Goal: Transaction & Acquisition: Book appointment/travel/reservation

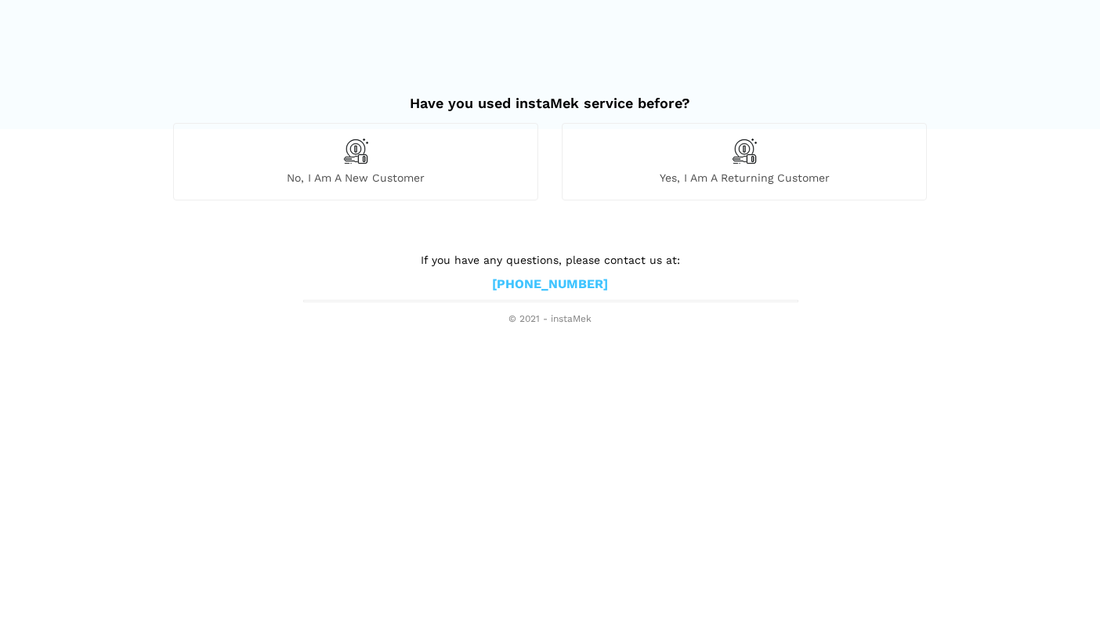
click at [403, 165] on div "No, I am a new customer" at bounding box center [355, 161] width 365 height 77
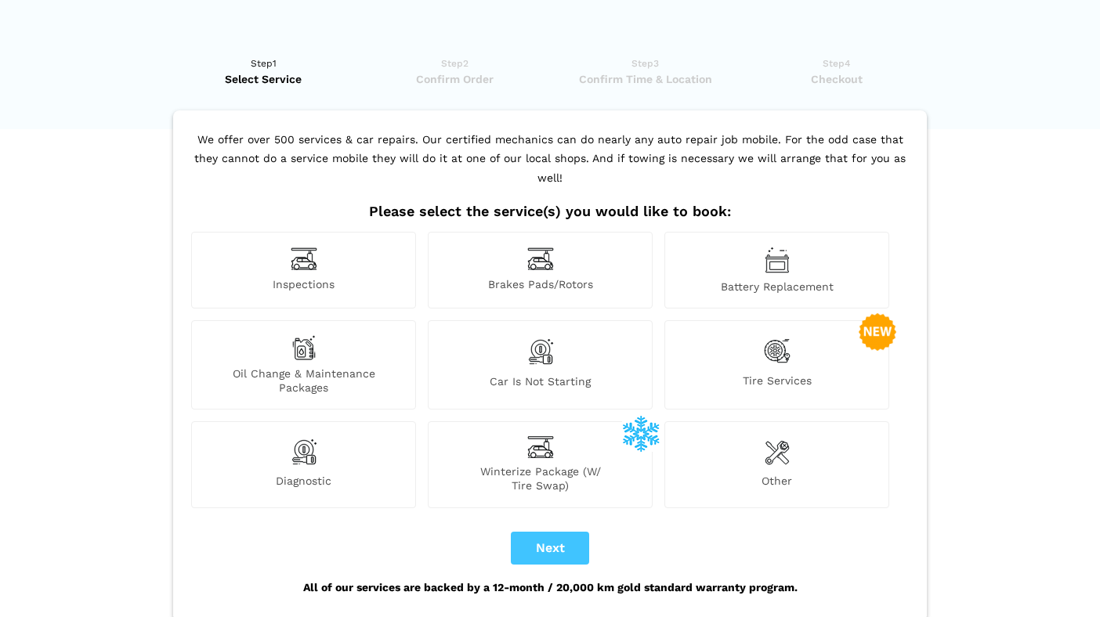
click at [326, 437] on div "Diagnostic" at bounding box center [303, 465] width 225 height 86
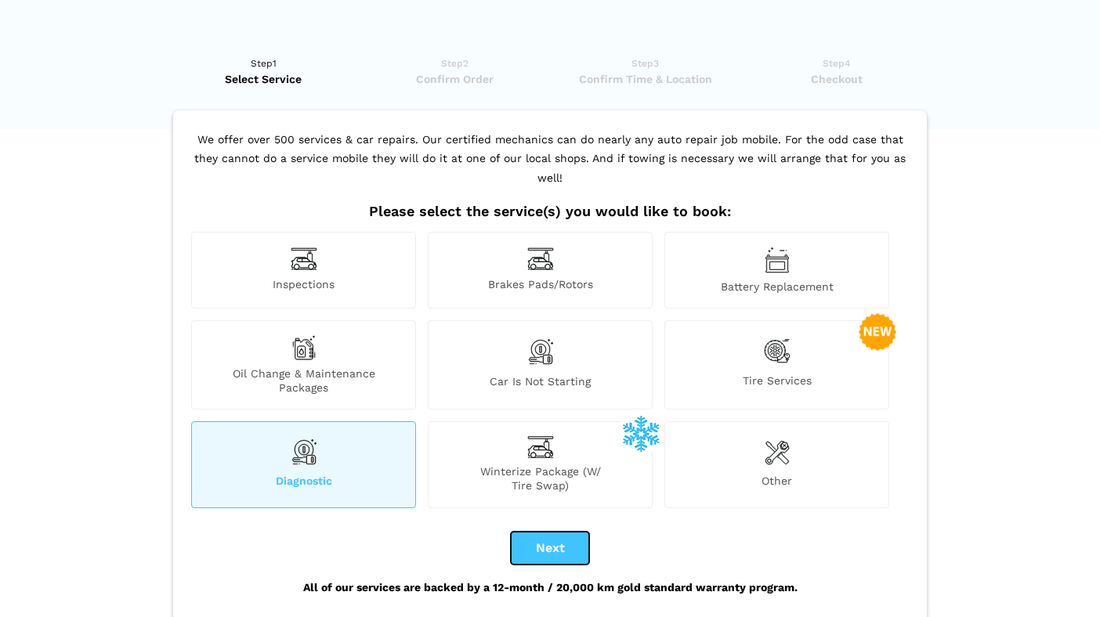
click at [555, 532] on button "Next" at bounding box center [550, 548] width 78 height 33
checkbox input "true"
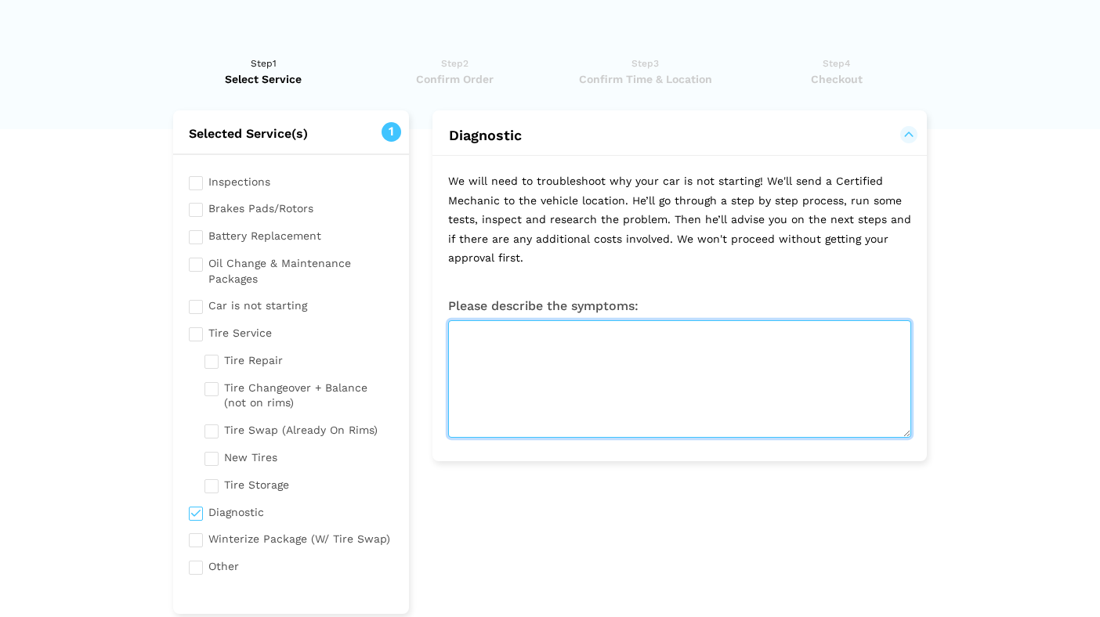
click at [577, 360] on textarea at bounding box center [679, 379] width 463 height 118
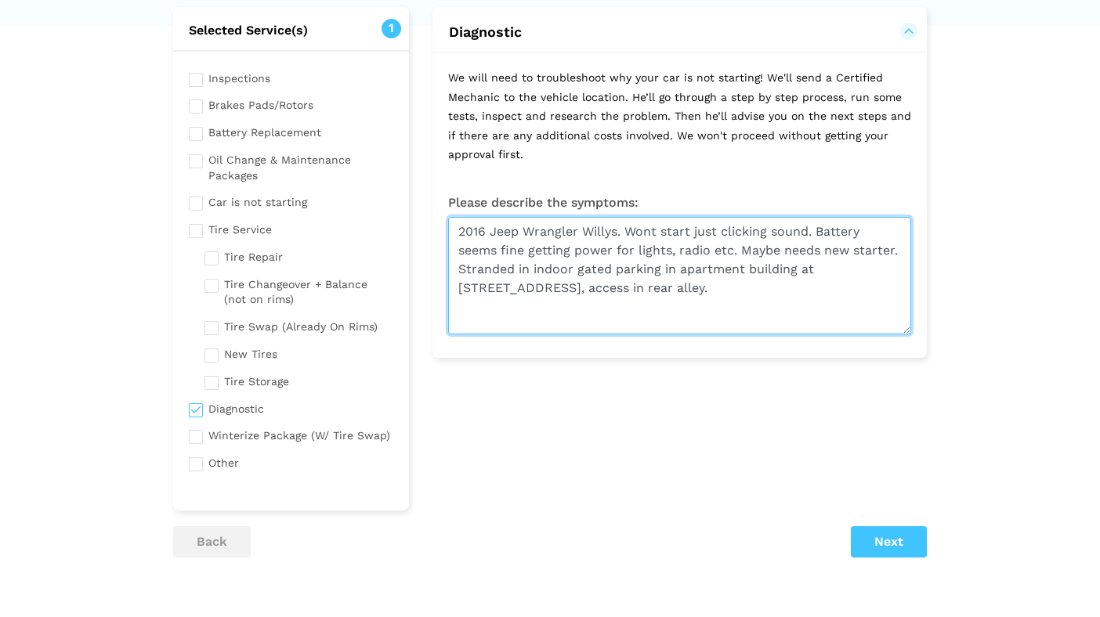
scroll to position [133, 0]
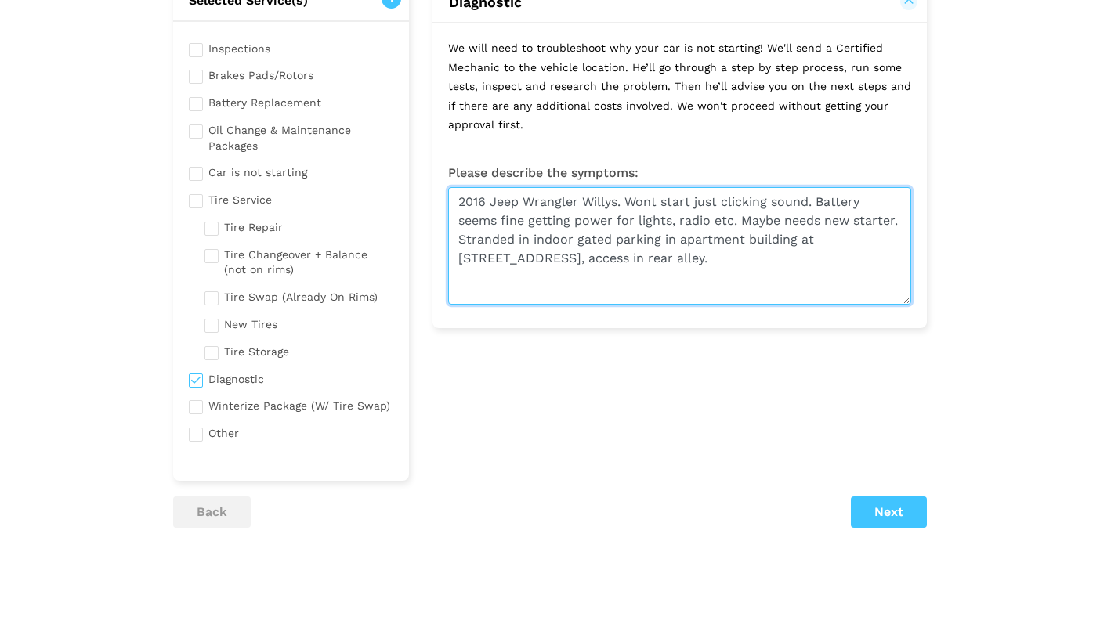
type textarea "2016 Jeep Wrangler Willys. Wont start just clicking sound. Battery seems fine g…"
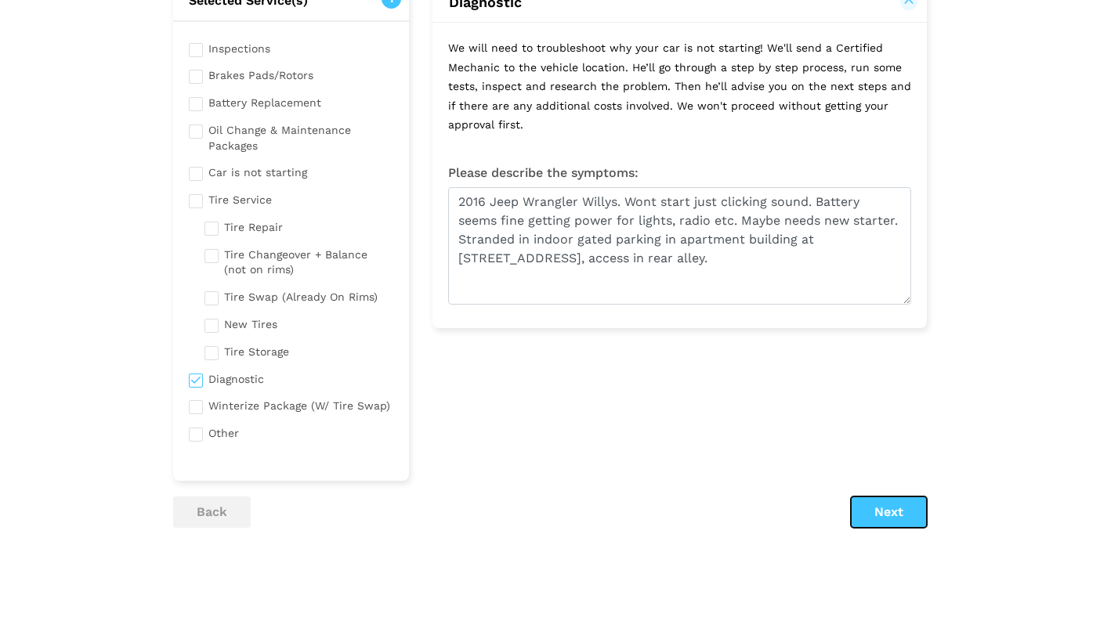
click at [883, 508] on button "Next" at bounding box center [889, 512] width 76 height 31
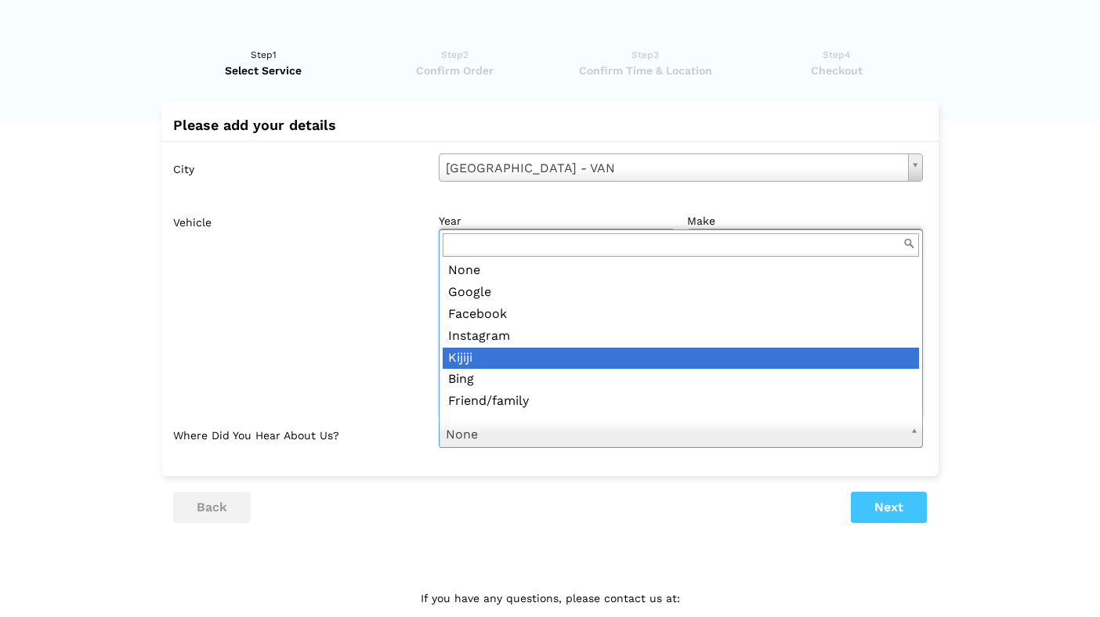
scroll to position [0, 0]
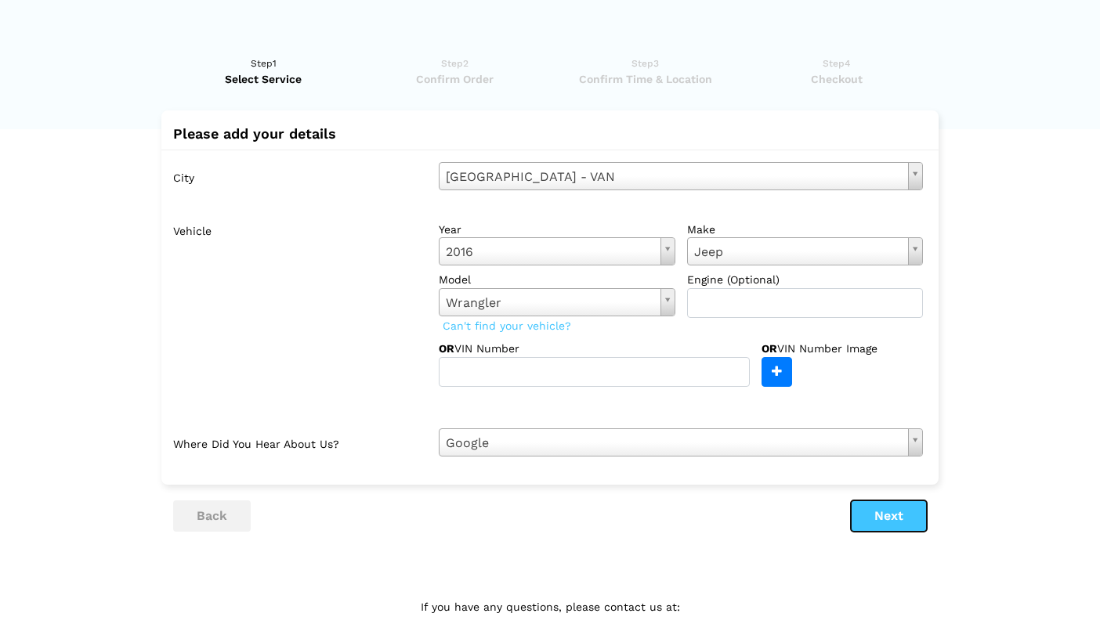
click at [874, 517] on button "Next" at bounding box center [889, 516] width 76 height 31
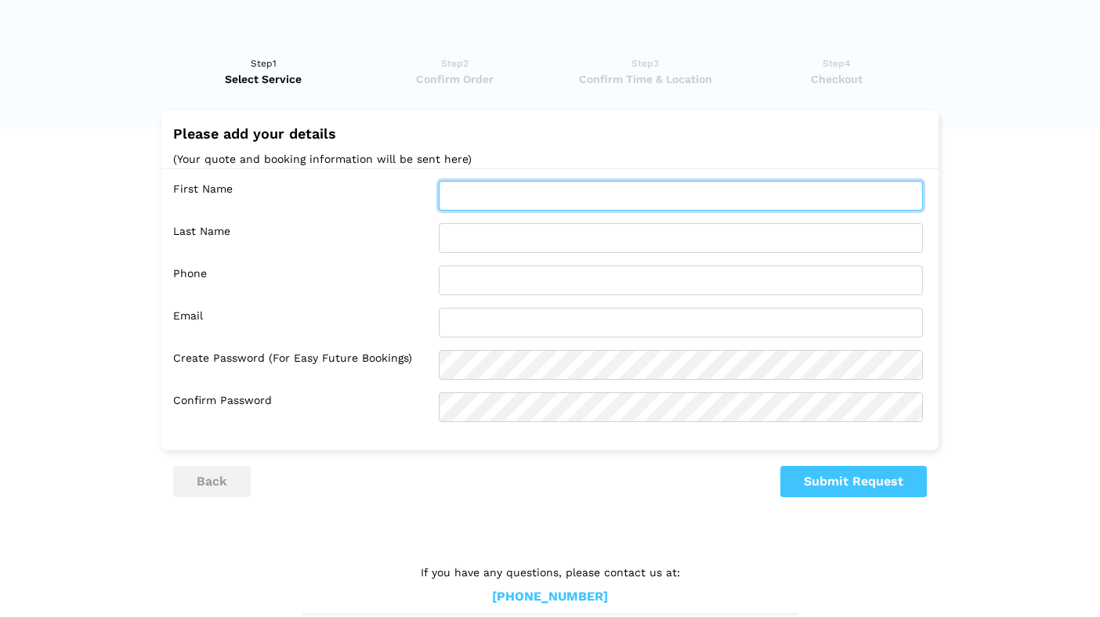
click at [516, 197] on input "text" at bounding box center [681, 196] width 484 height 30
type input "[PERSON_NAME]"
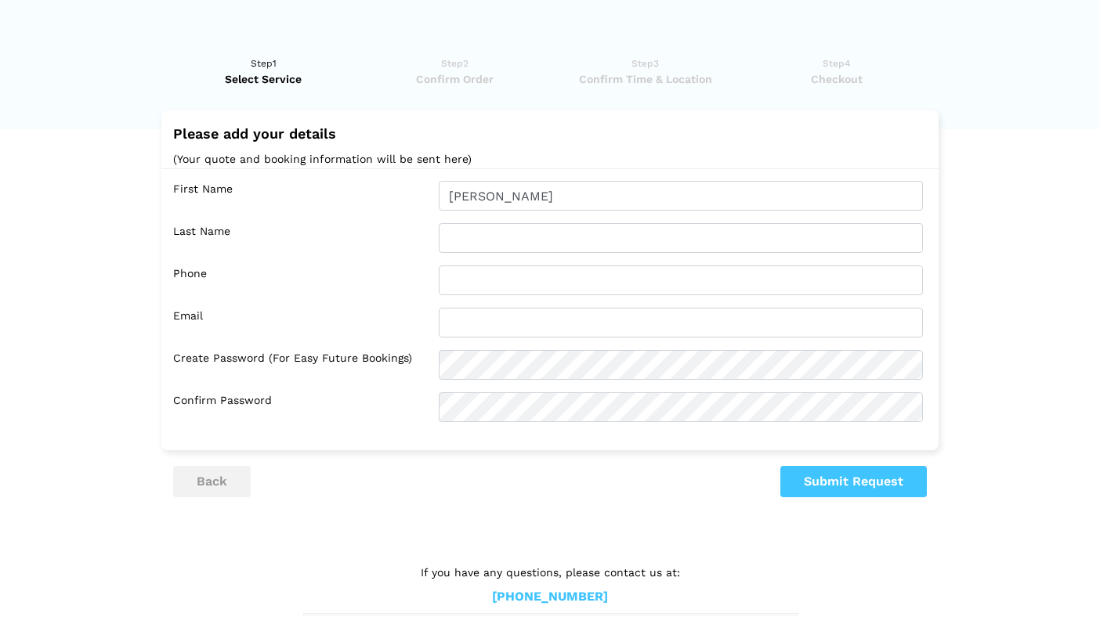
click at [503, 215] on div "First Name [PERSON_NAME] Last Name Phone Email Confirm Password" at bounding box center [549, 301] width 777 height 266
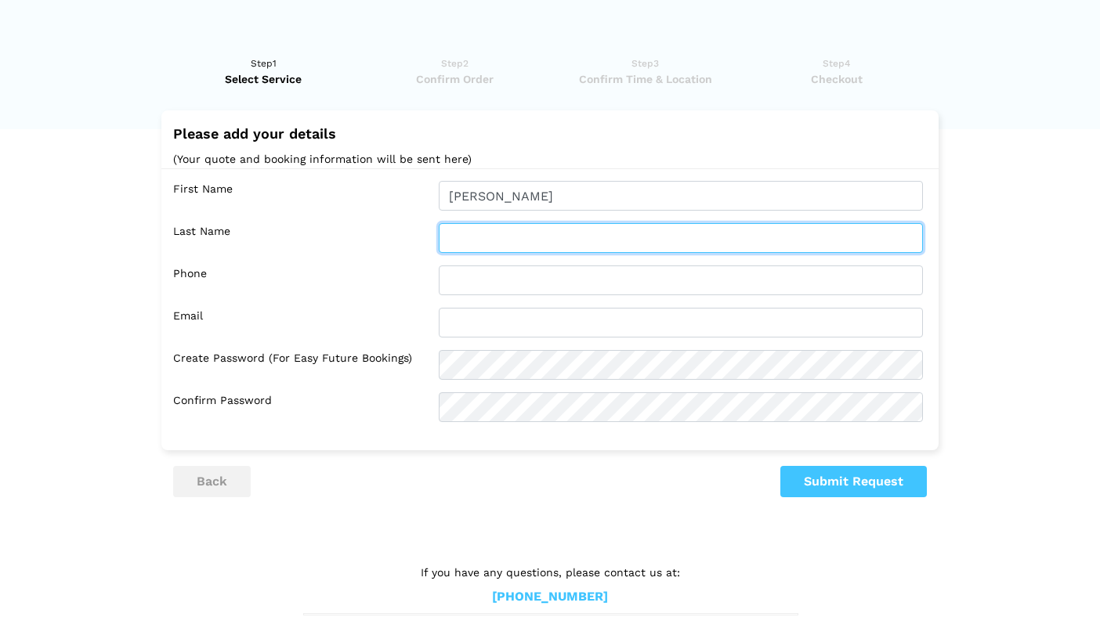
click at [487, 239] on input "text" at bounding box center [681, 238] width 484 height 30
type input "[PERSON_NAME]"
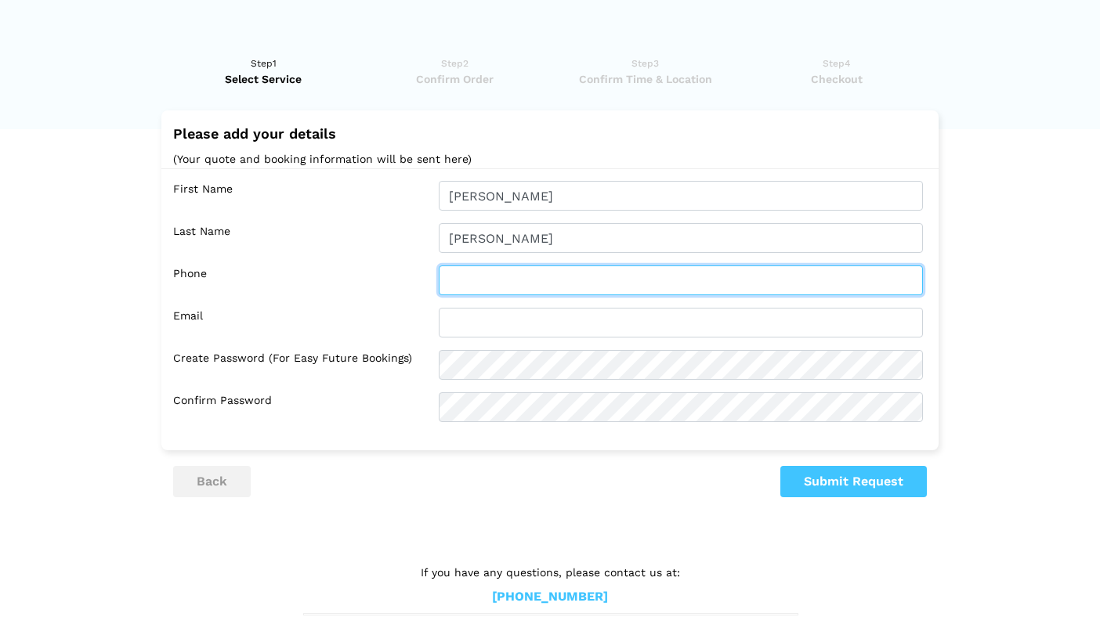
click at [491, 277] on input "text" at bounding box center [681, 281] width 484 height 30
type input "[PHONE_NUMBER]"
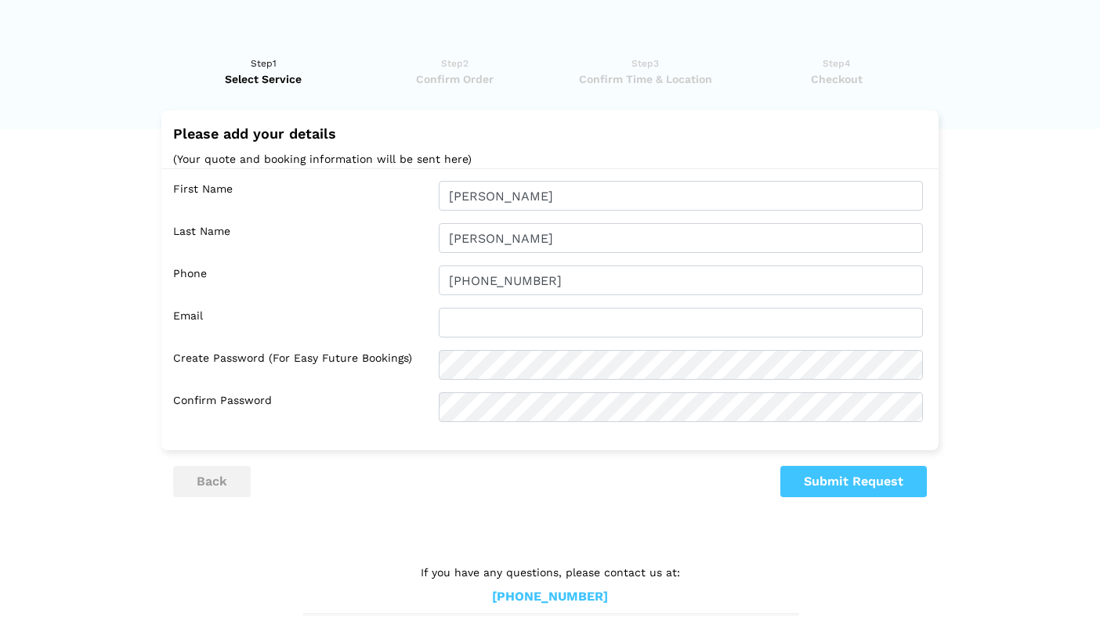
click at [476, 338] on div "First Name [PERSON_NAME] Last Name [PERSON_NAME] Phone [PHONE_NUMBER] Email" at bounding box center [549, 301] width 777 height 266
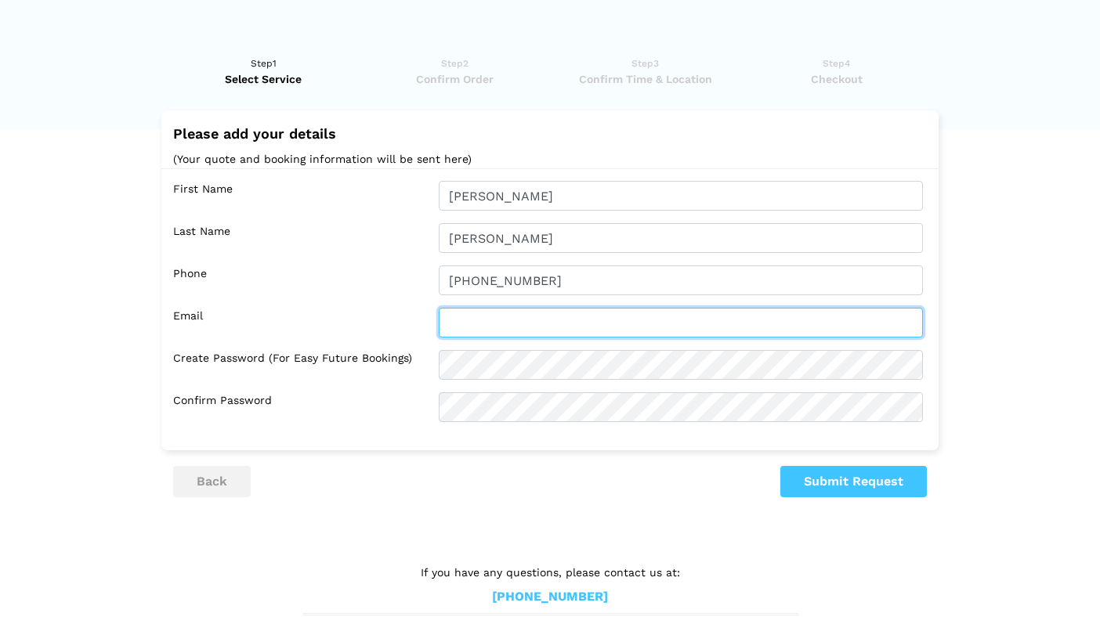
click at [483, 331] on input "text" at bounding box center [681, 323] width 484 height 30
type input "[EMAIL_ADDRESS][DOMAIN_NAME]"
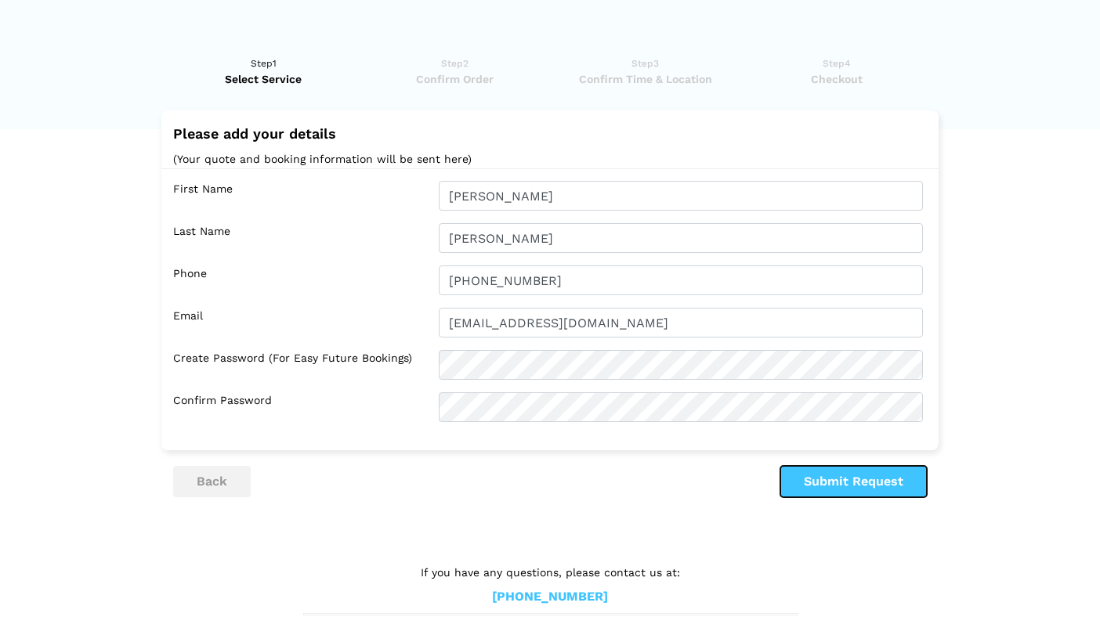
click at [819, 472] on button "Submit Request" at bounding box center [853, 481] width 147 height 31
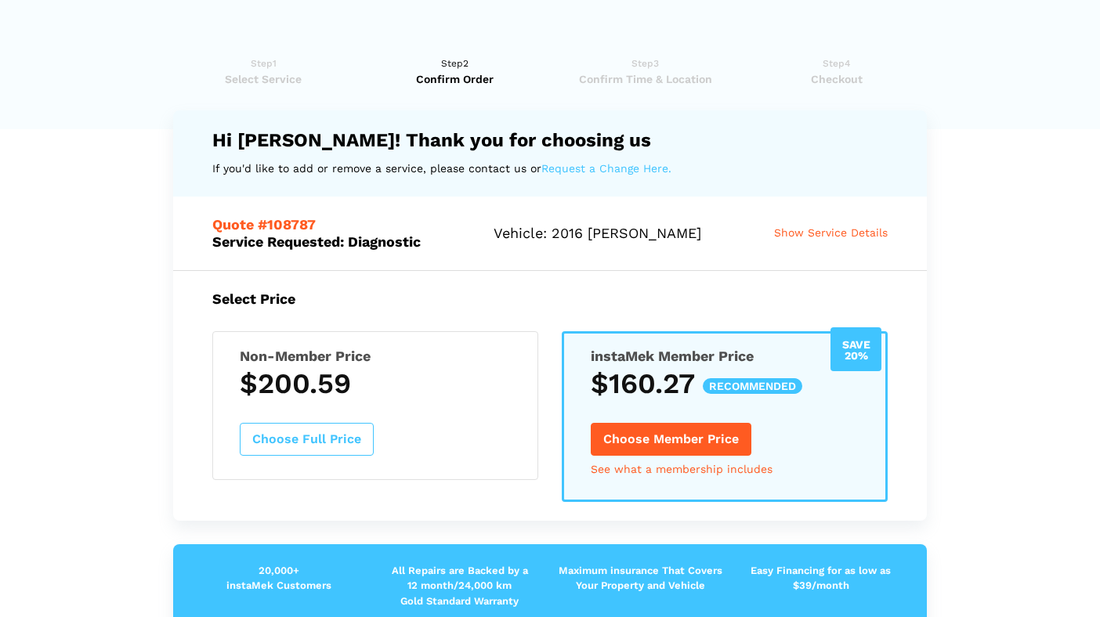
click at [818, 236] on span "Show Service Details" at bounding box center [831, 232] width 114 height 13
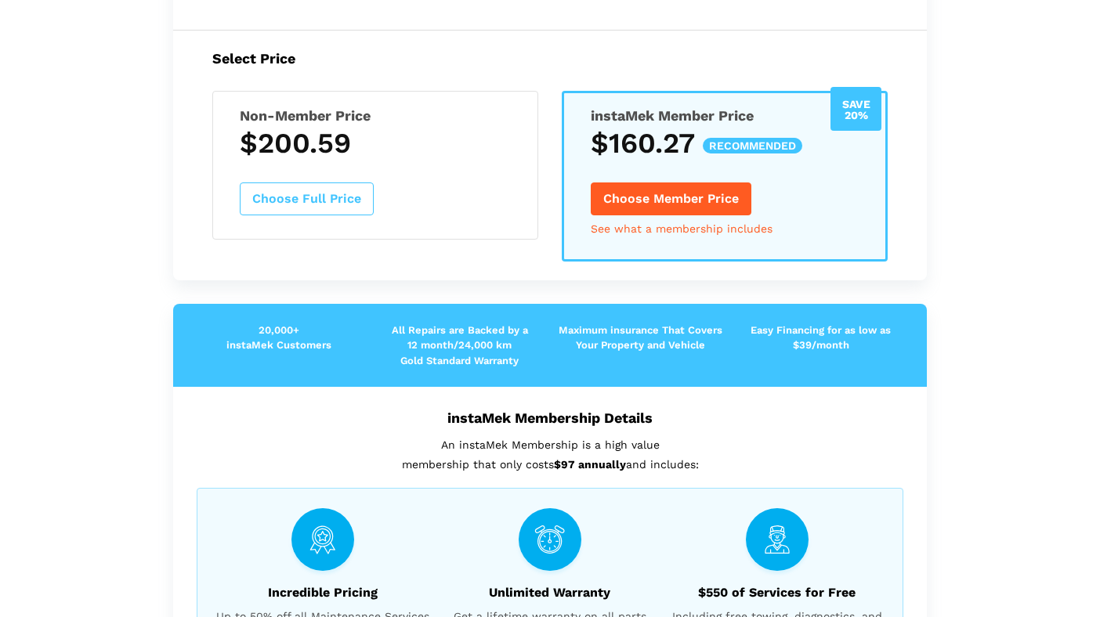
scroll to position [726, 0]
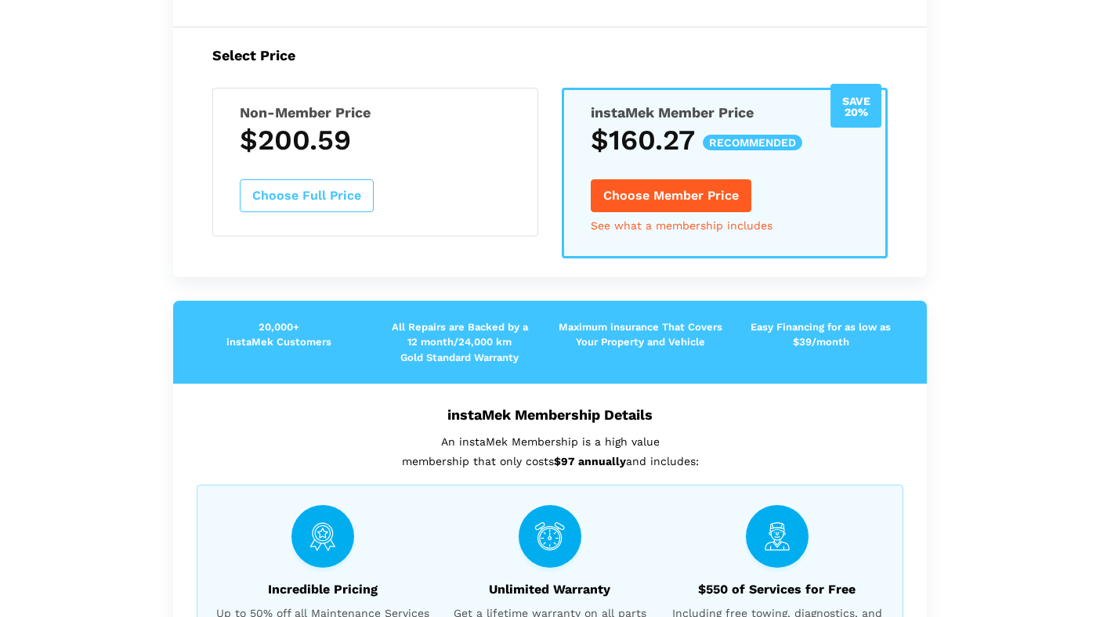
click at [313, 190] on button "Choose Full Price" at bounding box center [307, 195] width 134 height 33
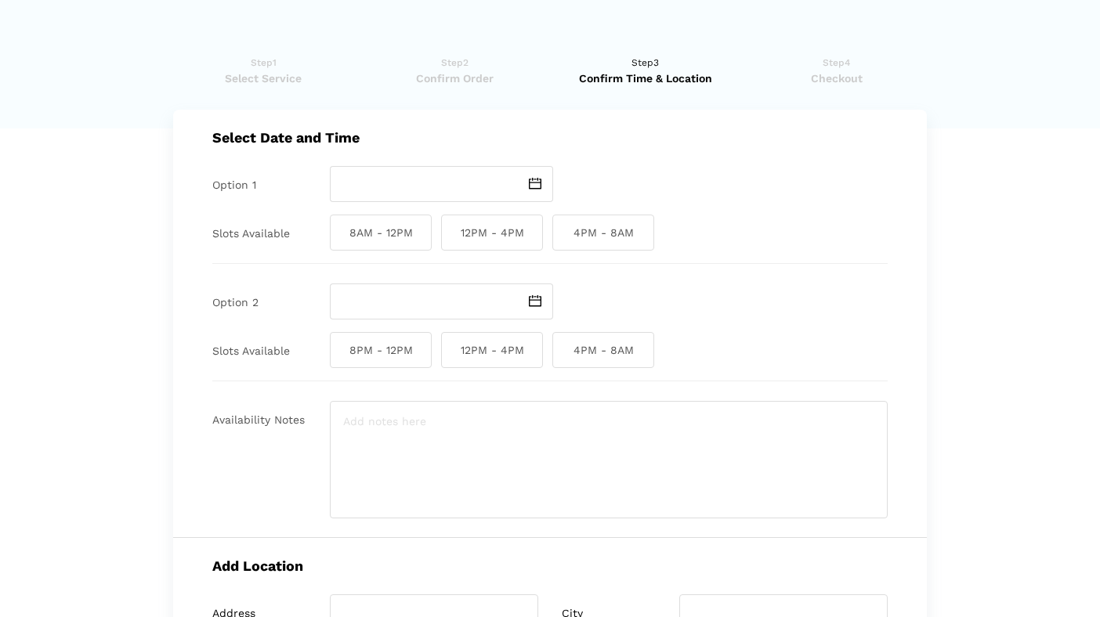
scroll to position [0, 0]
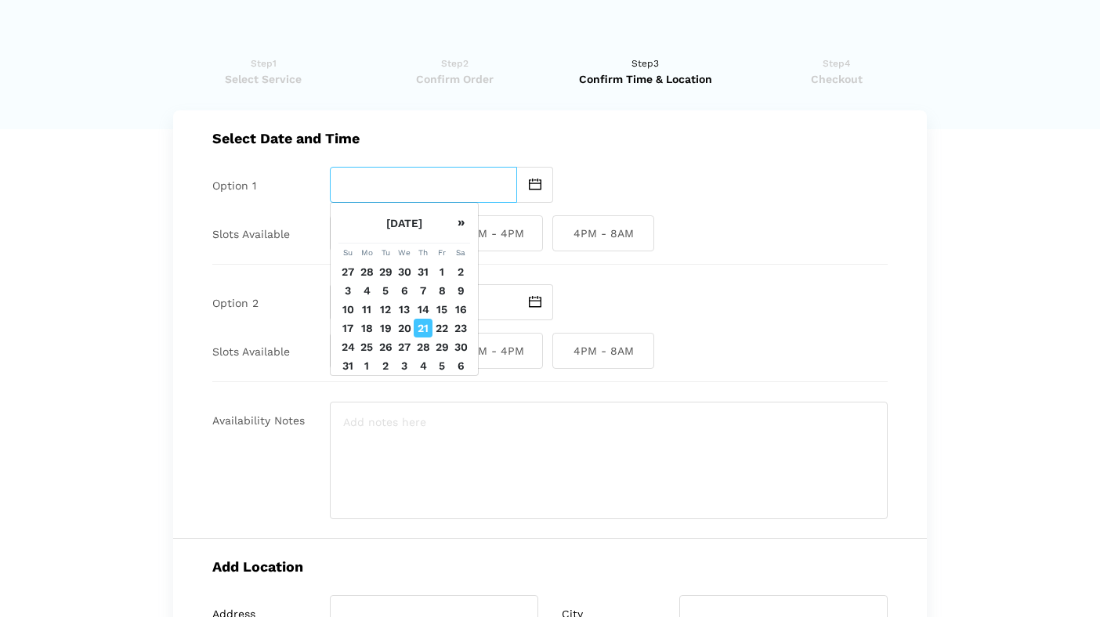
click at [508, 188] on input "text" at bounding box center [423, 185] width 187 height 36
click at [459, 324] on td "23" at bounding box center [460, 328] width 19 height 19
type input "[DATE]"
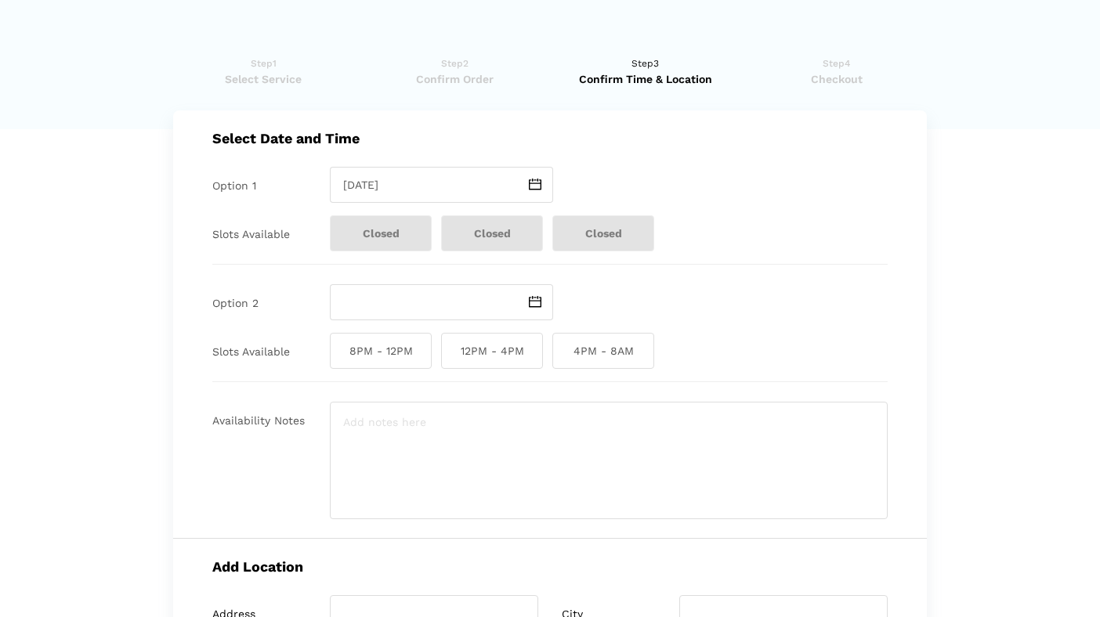
click at [538, 302] on img at bounding box center [535, 302] width 13 height 12
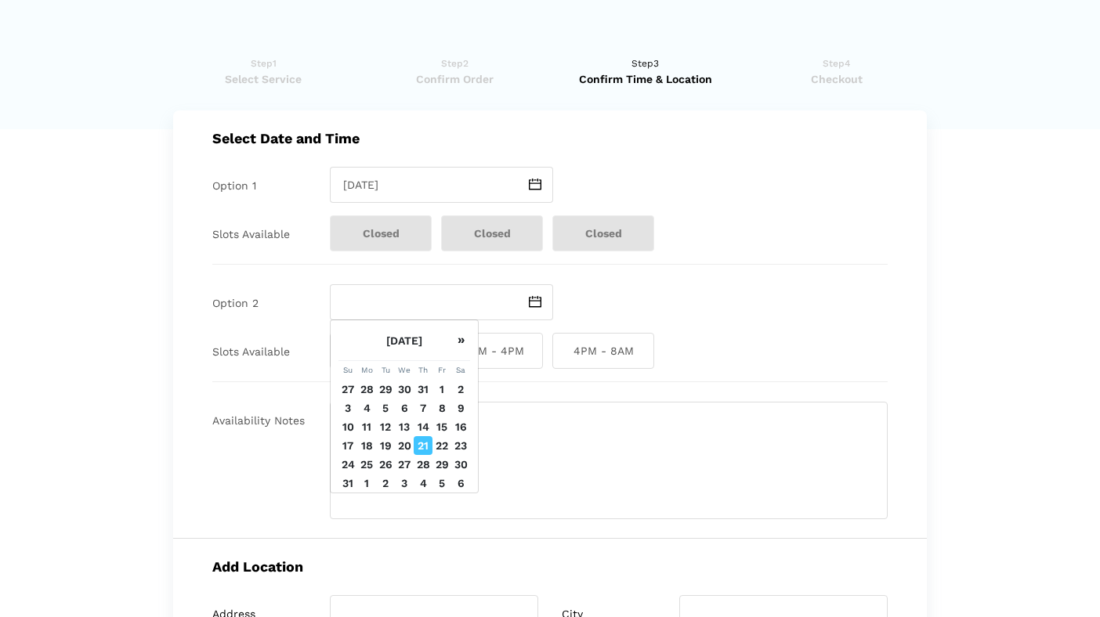
click at [351, 465] on td "24" at bounding box center [347, 464] width 19 height 19
type input "[DATE]"
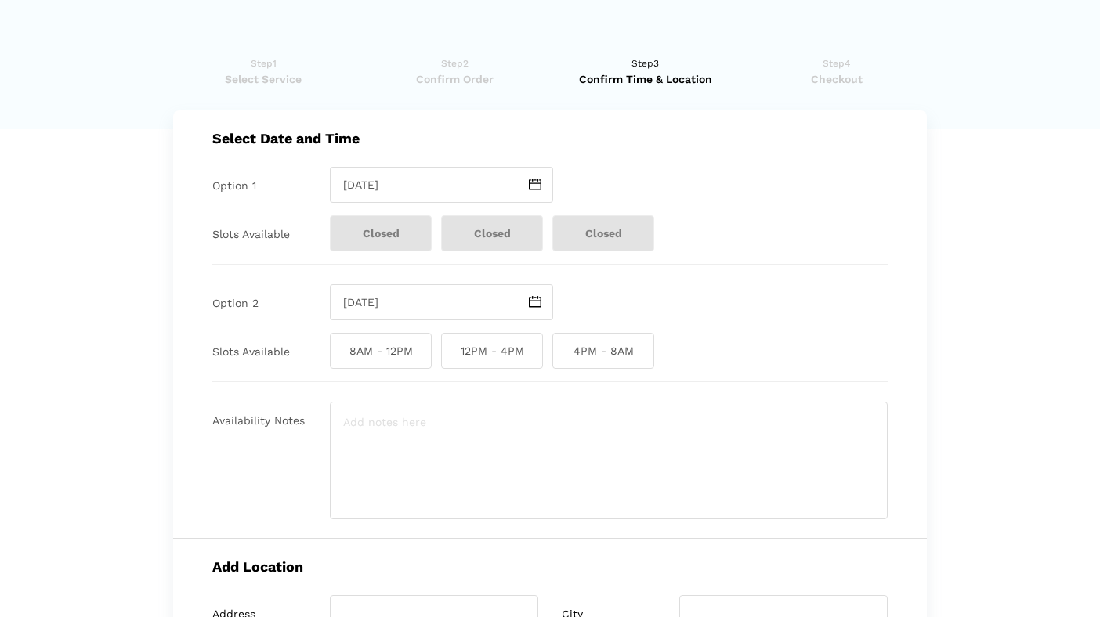
click at [403, 353] on span "8AM - 12PM" at bounding box center [381, 351] width 102 height 36
click at [340, 353] on input "8AM - 12PM" at bounding box center [335, 351] width 10 height 36
checkbox input "true"
click at [444, 425] on textarea at bounding box center [609, 461] width 558 height 118
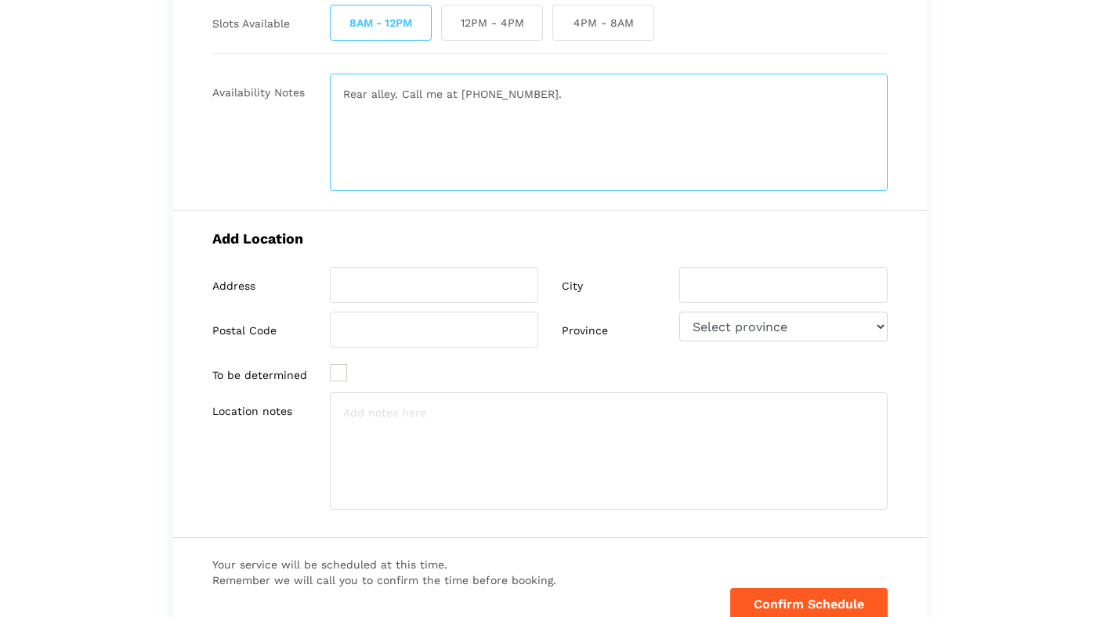
scroll to position [332, 0]
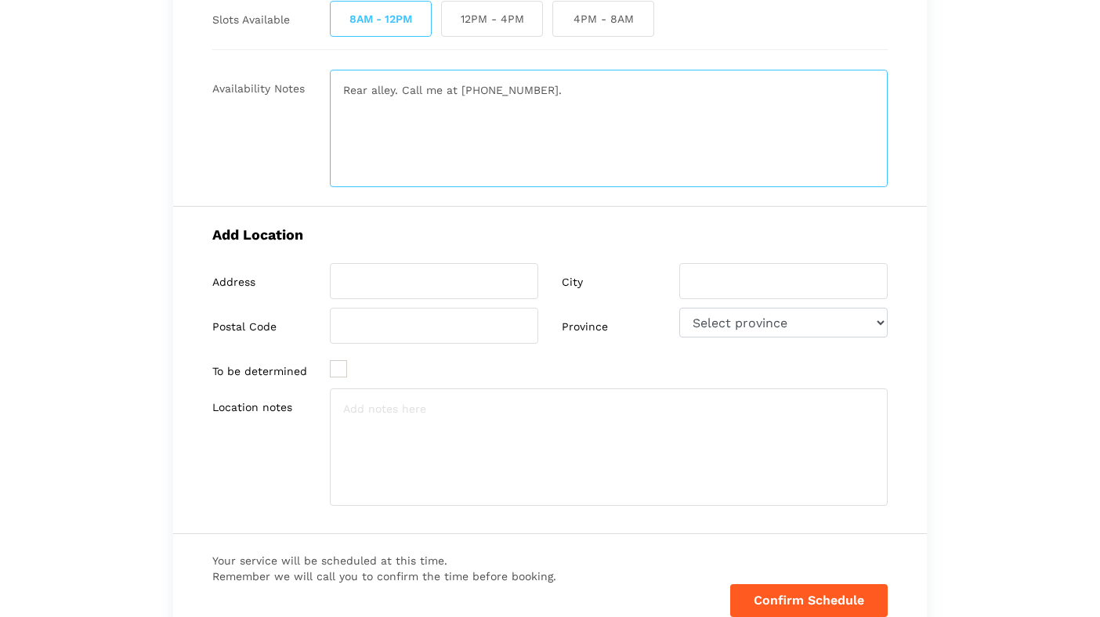
type textarea "Rear alley. Call me at [PHONE_NUMBER]."
click at [429, 289] on input "search" at bounding box center [434, 281] width 208 height 36
type input "[STREET_ADDRESS]"
type input "[GEOGRAPHIC_DATA]"
type input "V5R 4M6"
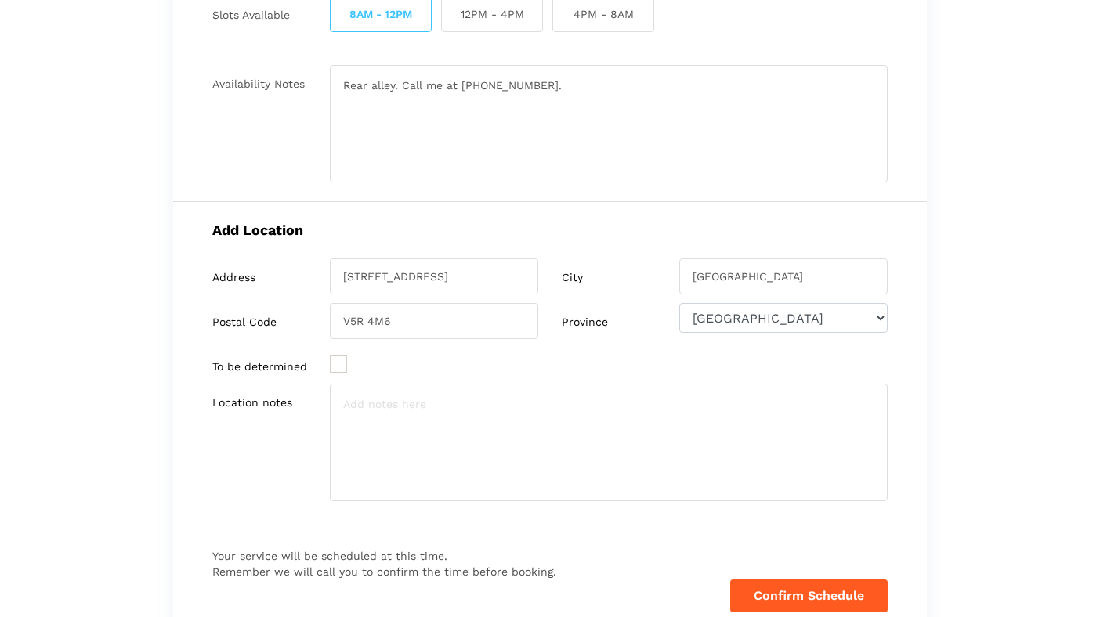
scroll to position [321, 0]
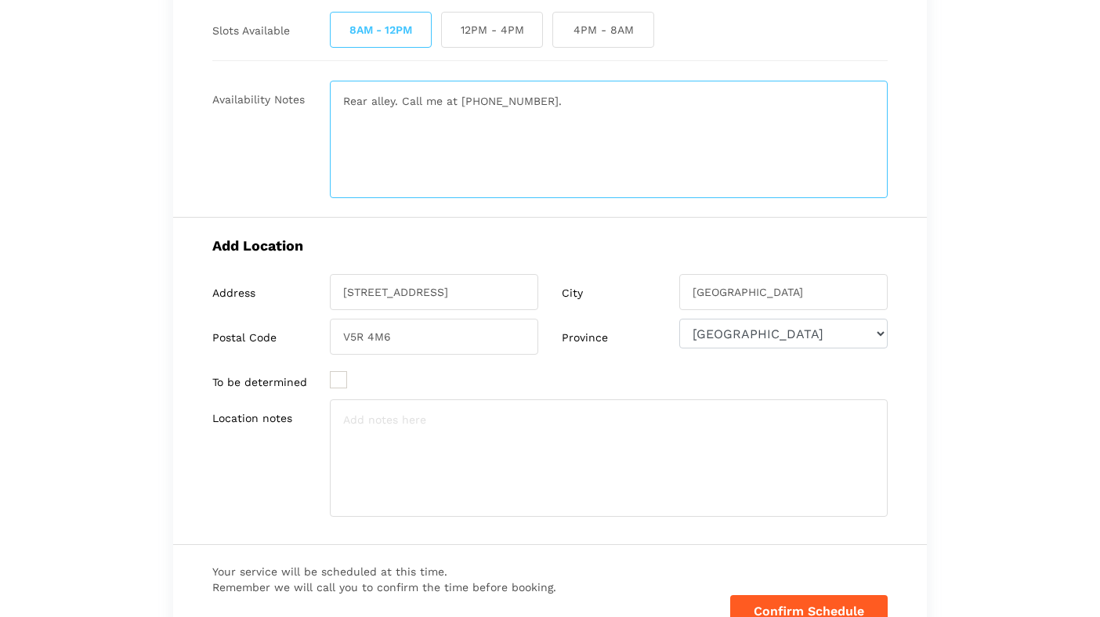
drag, startPoint x: 345, startPoint y: 98, endPoint x: 590, endPoint y: 93, distance: 245.3
click at [590, 93] on textarea "Rear alley. Call me at [PHONE_NUMBER]." at bounding box center [609, 140] width 558 height 118
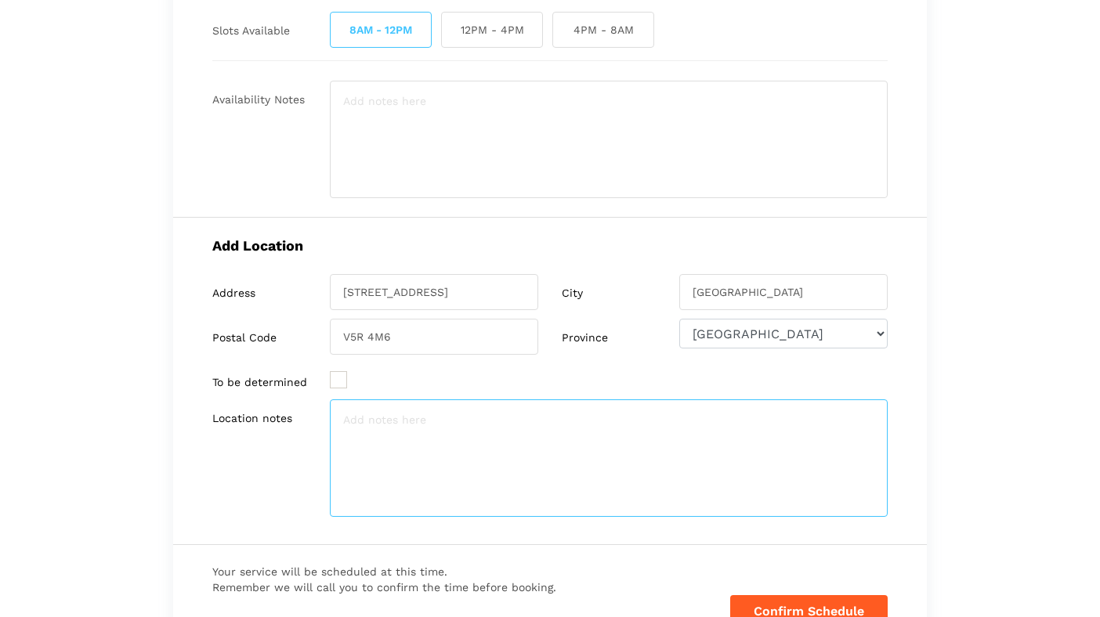
click at [442, 462] on textarea at bounding box center [609, 459] width 558 height 118
paste textarea "Rear alley. Call me at [PHONE_NUMBER]."
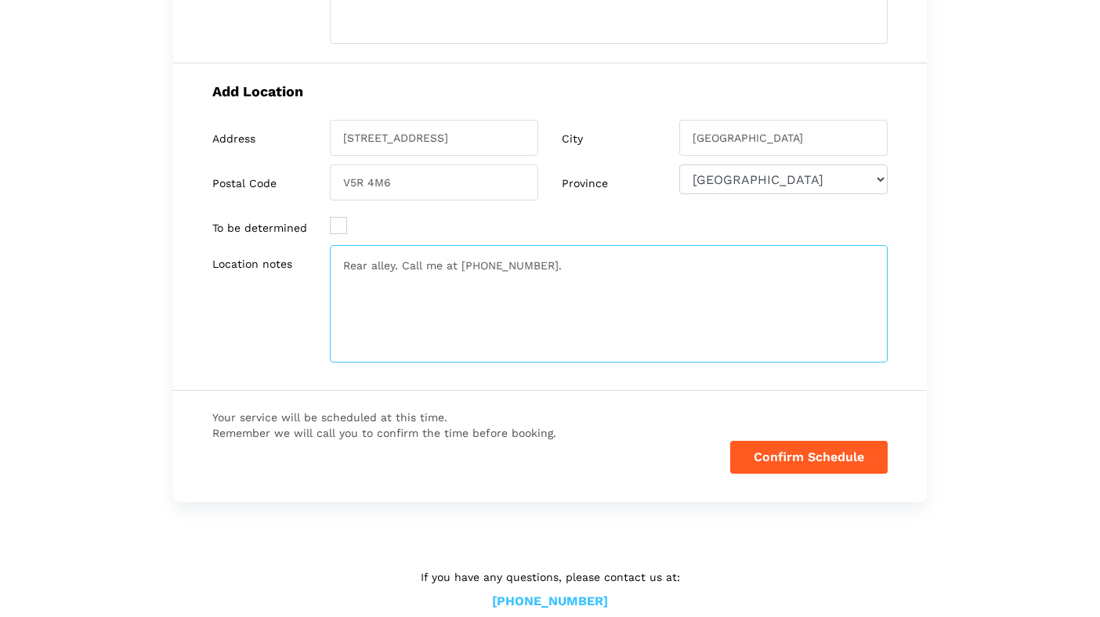
scroll to position [490, 0]
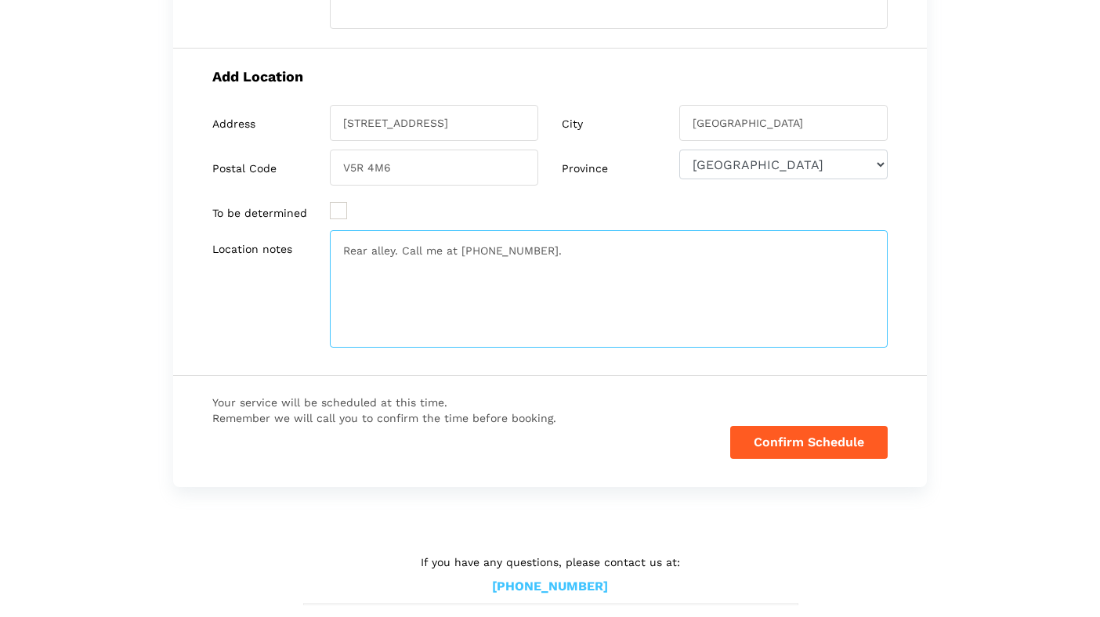
type textarea "Rear alley. Call me at [PHONE_NUMBER]."
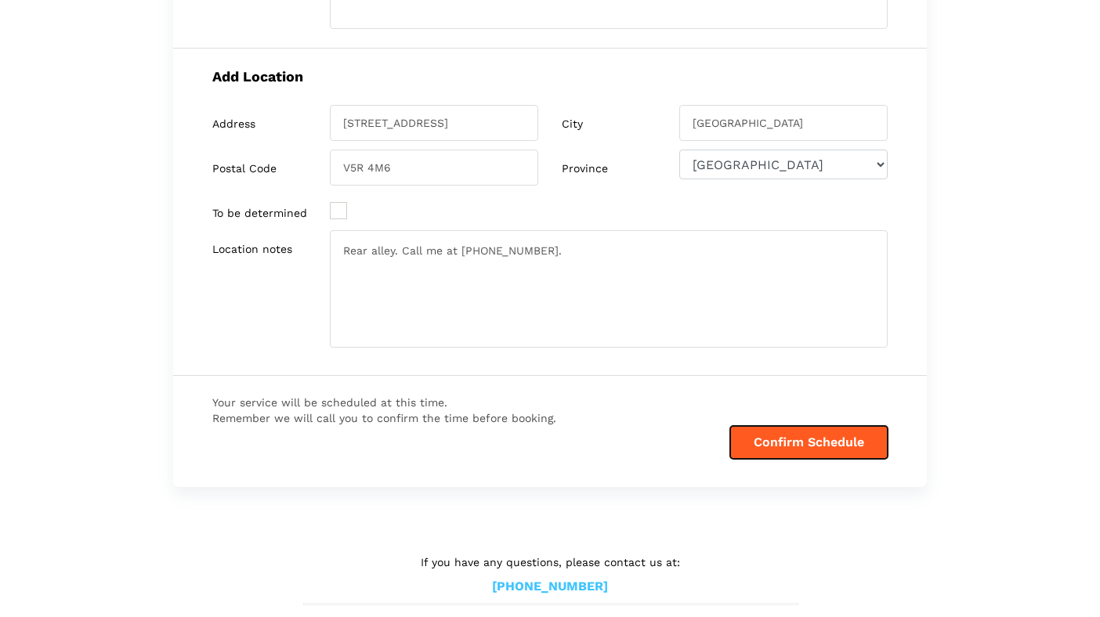
click at [825, 438] on button "Confirm Schedule" at bounding box center [808, 442] width 157 height 33
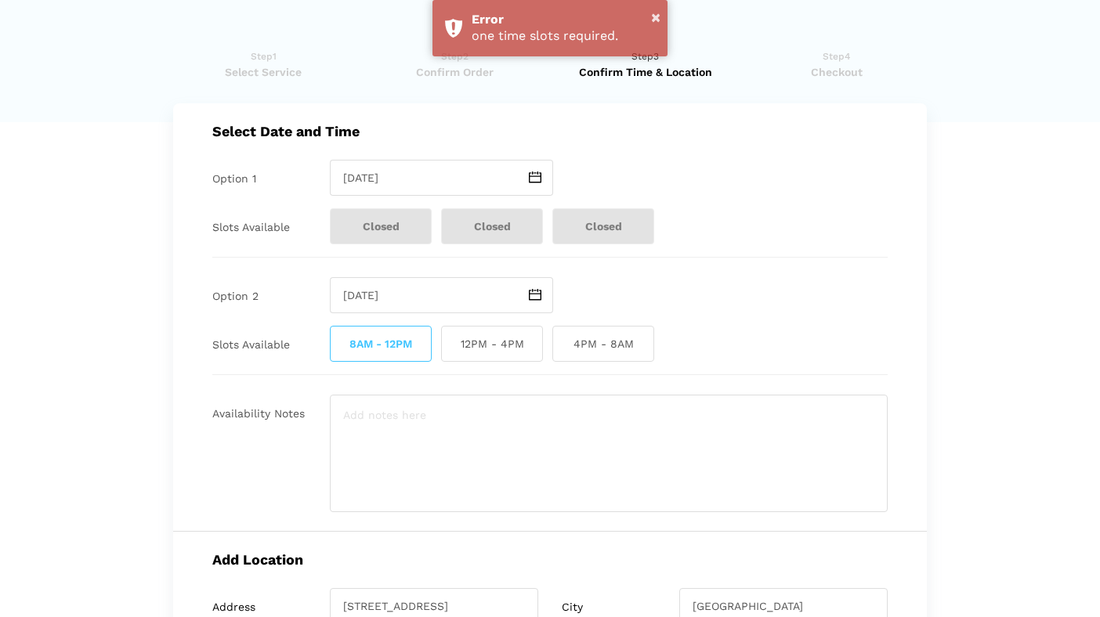
scroll to position [8, 0]
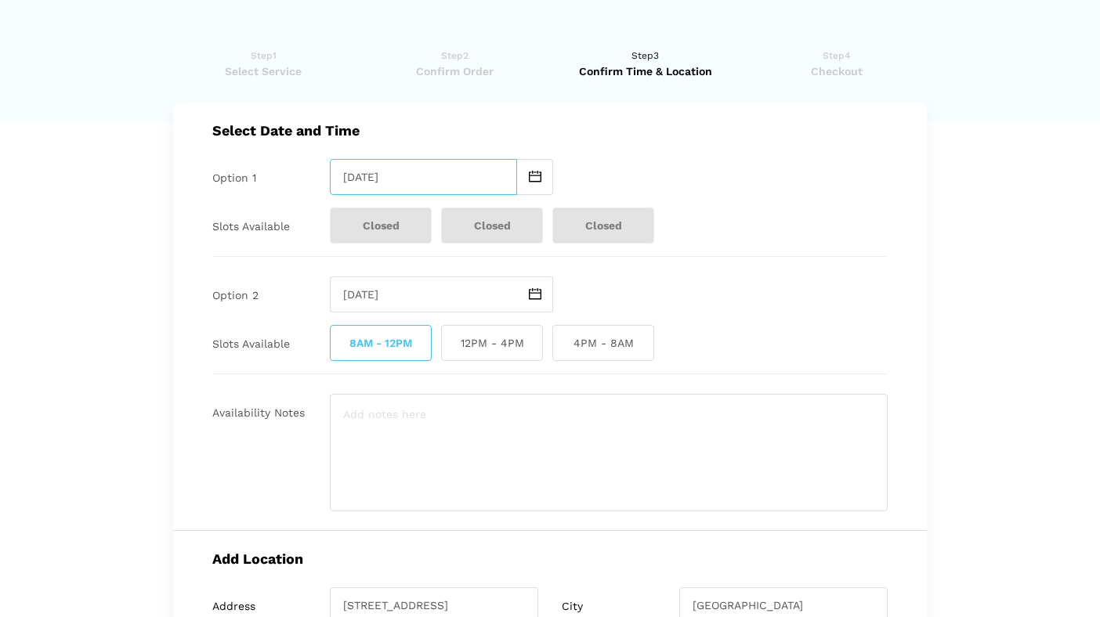
click at [454, 180] on input "[DATE]" at bounding box center [423, 177] width 187 height 36
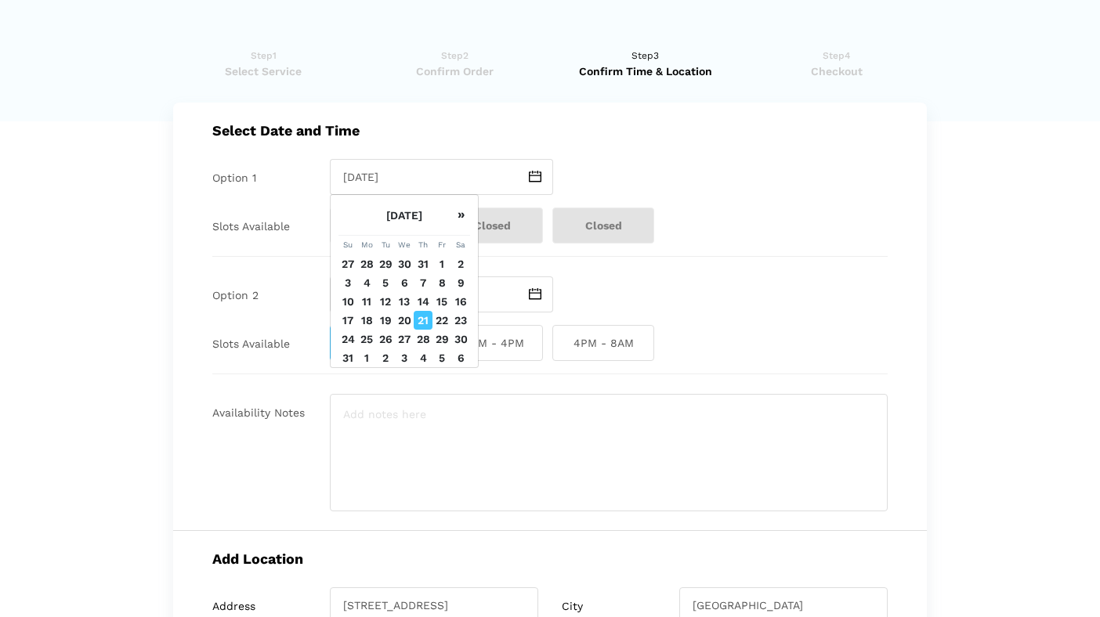
click at [460, 318] on td "23" at bounding box center [460, 320] width 19 height 19
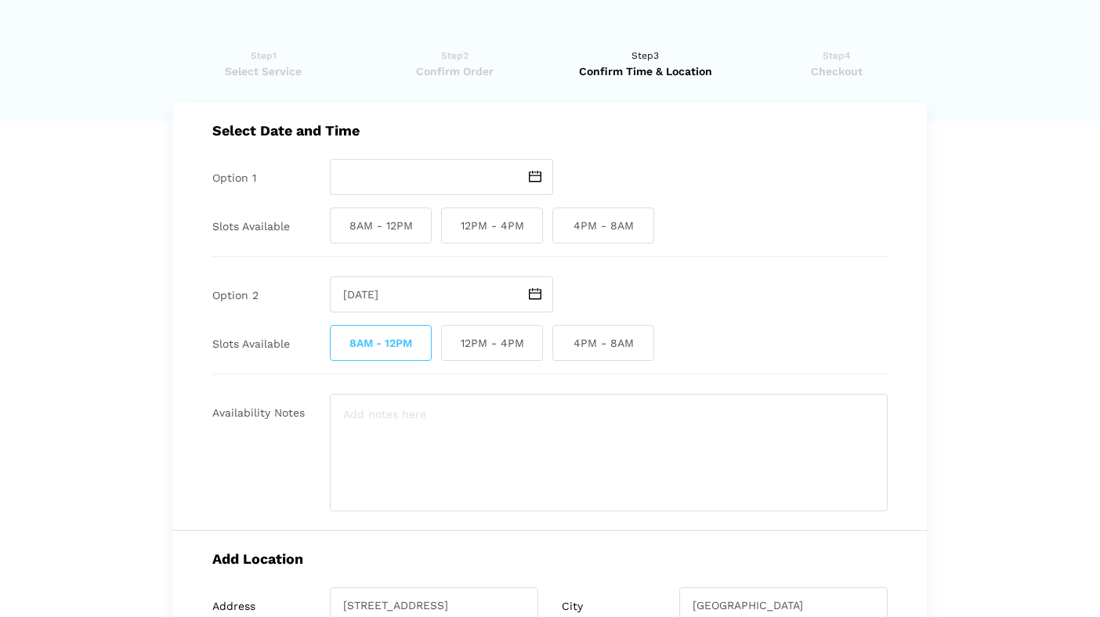
click at [526, 177] on span at bounding box center [535, 177] width 36 height 36
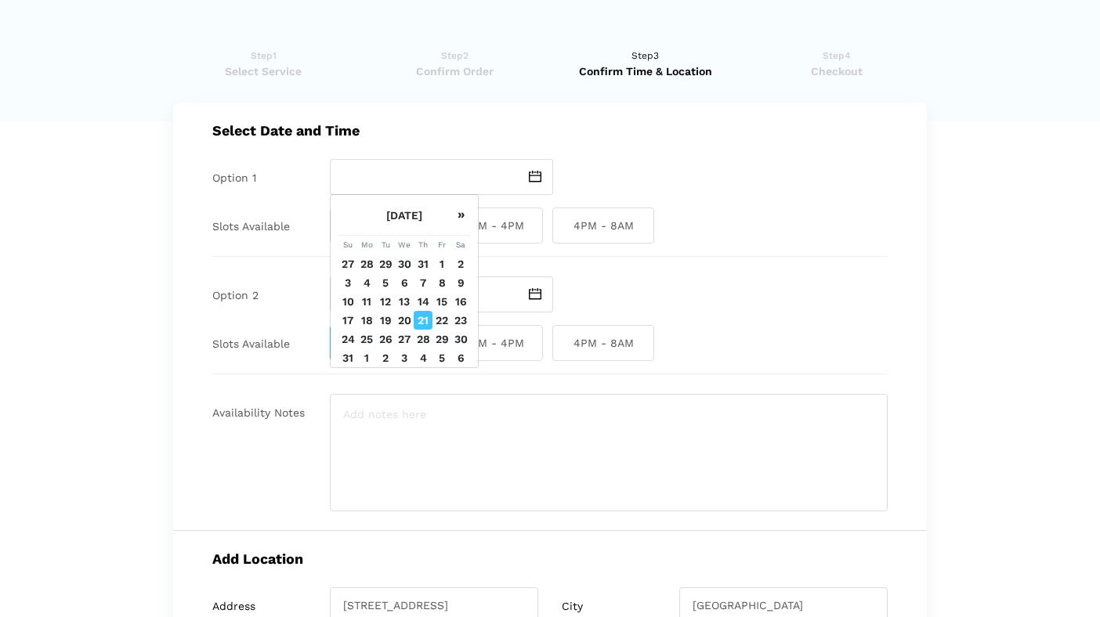
click at [465, 318] on td "23" at bounding box center [460, 320] width 19 height 19
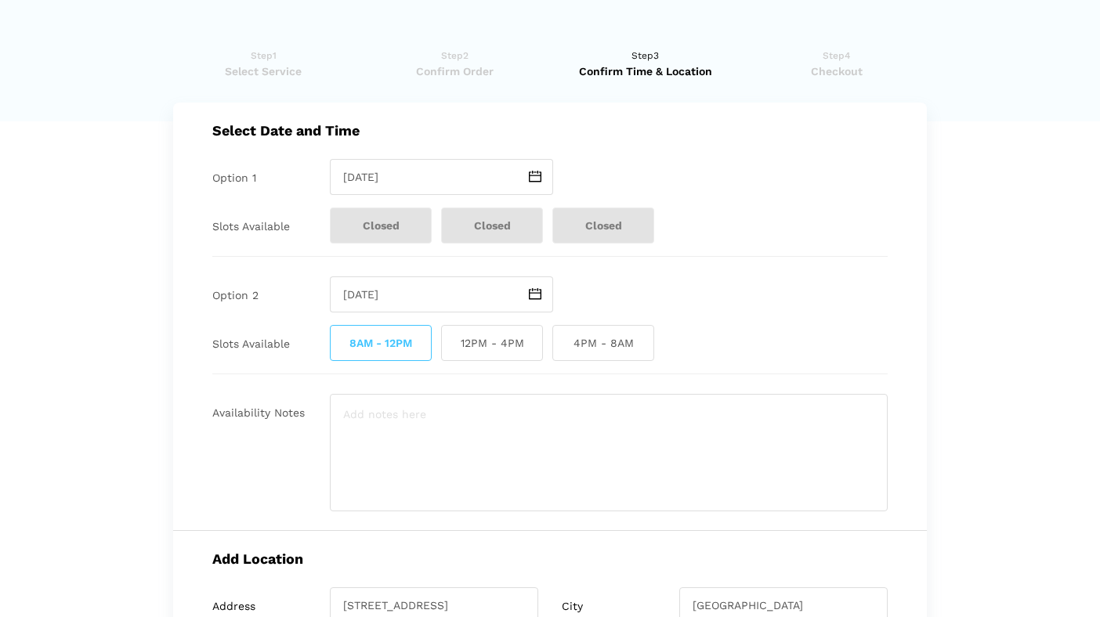
click at [530, 180] on img at bounding box center [535, 177] width 13 height 12
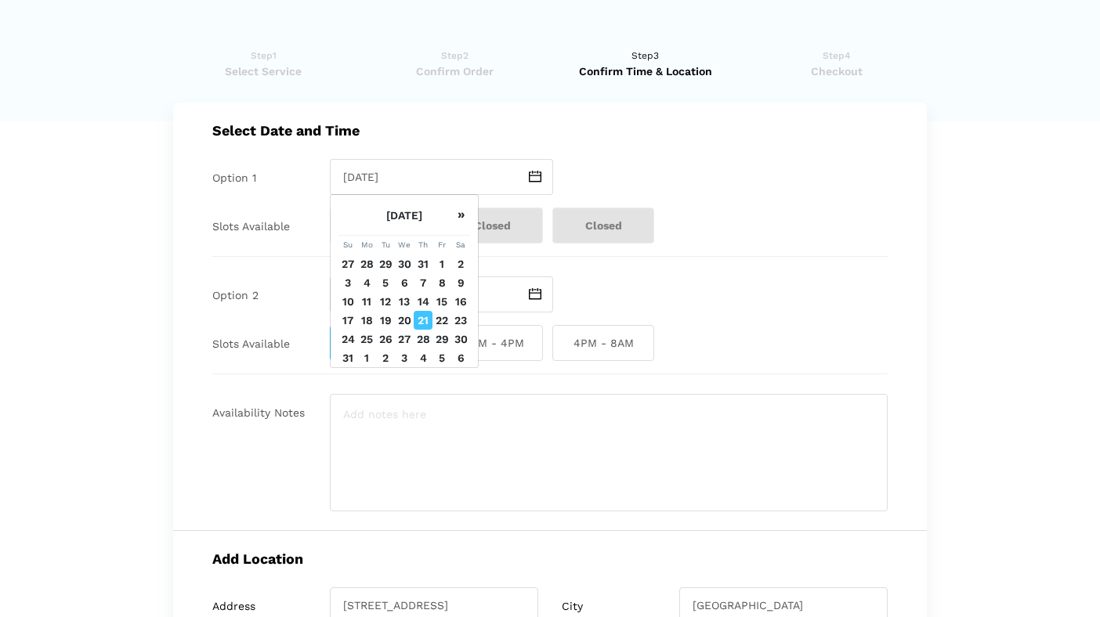
click at [444, 317] on td "22" at bounding box center [441, 320] width 19 height 19
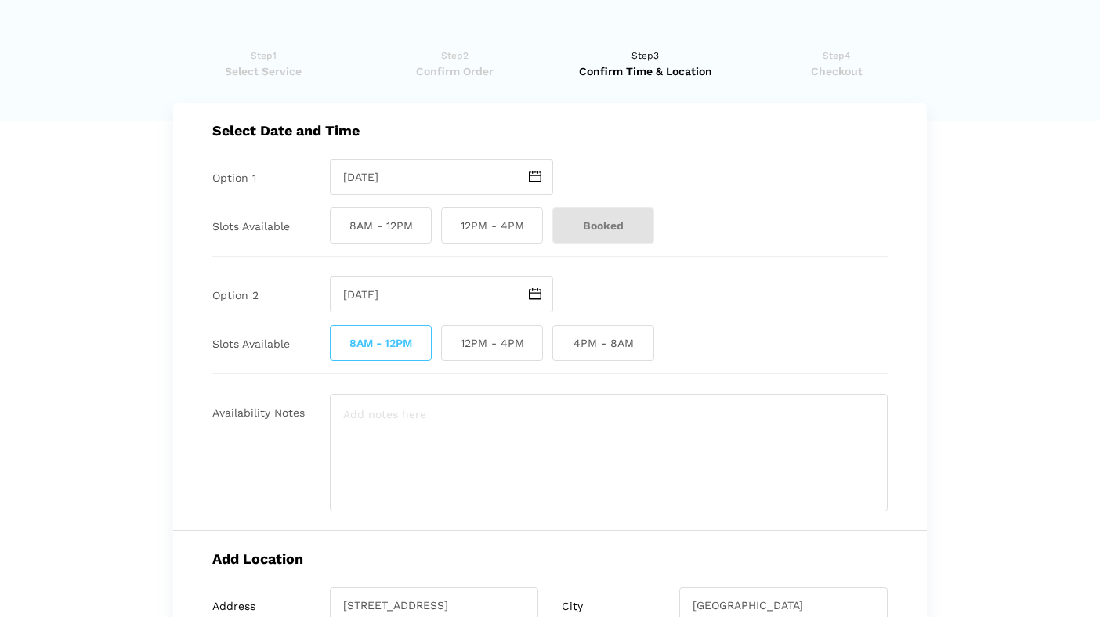
click at [534, 176] on img at bounding box center [535, 177] width 13 height 12
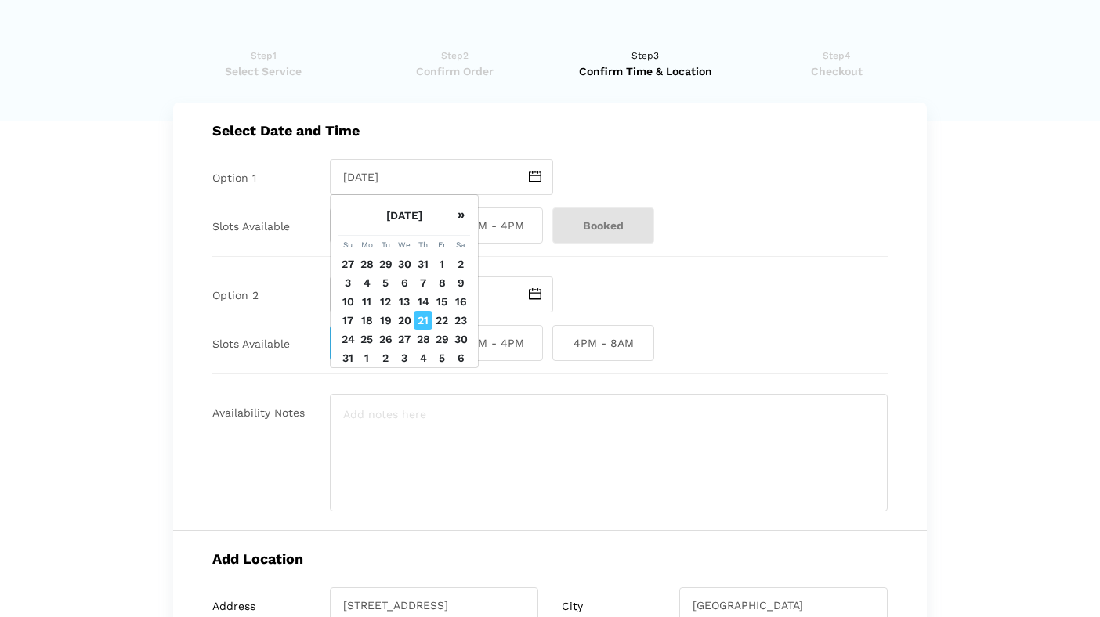
click at [349, 335] on td "24" at bounding box center [347, 339] width 19 height 19
type input "[DATE]"
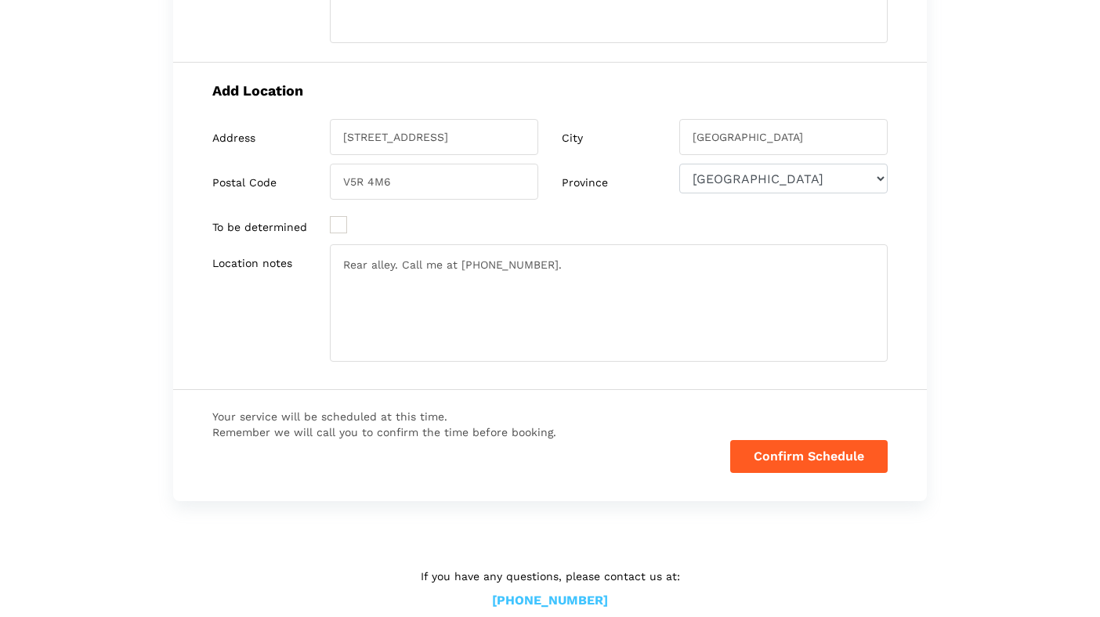
scroll to position [490, 0]
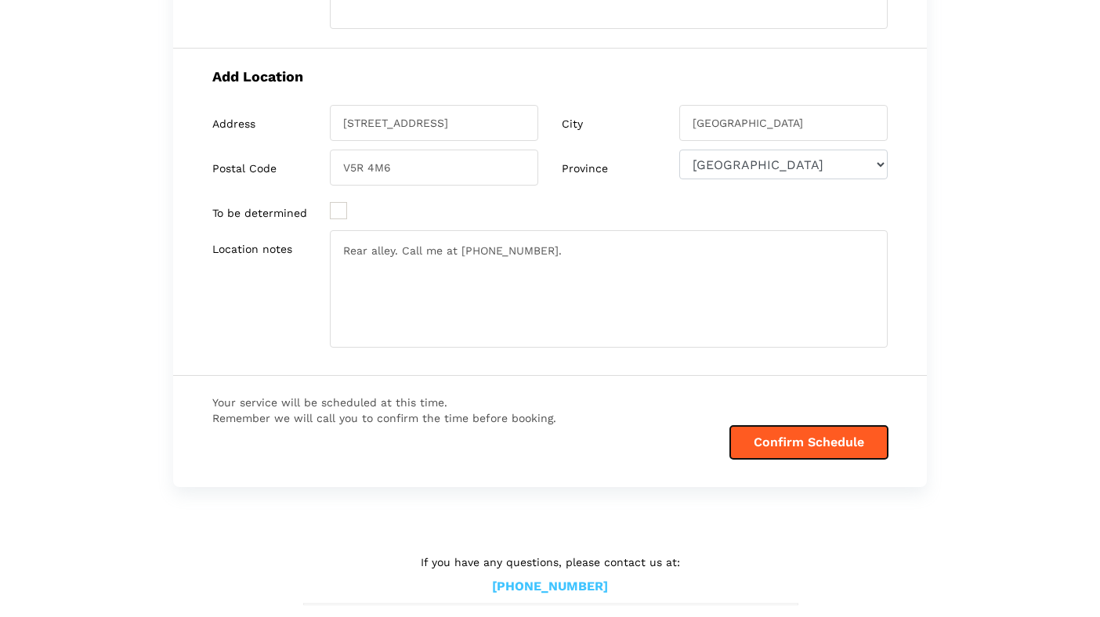
click at [776, 440] on button "Confirm Schedule" at bounding box center [808, 442] width 157 height 33
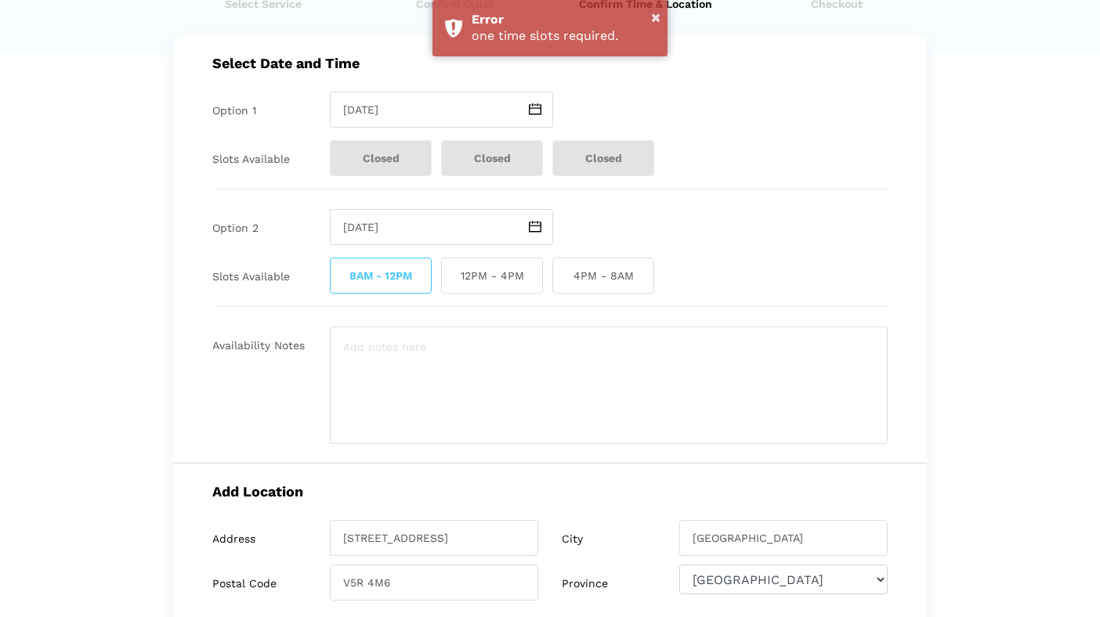
scroll to position [0, 0]
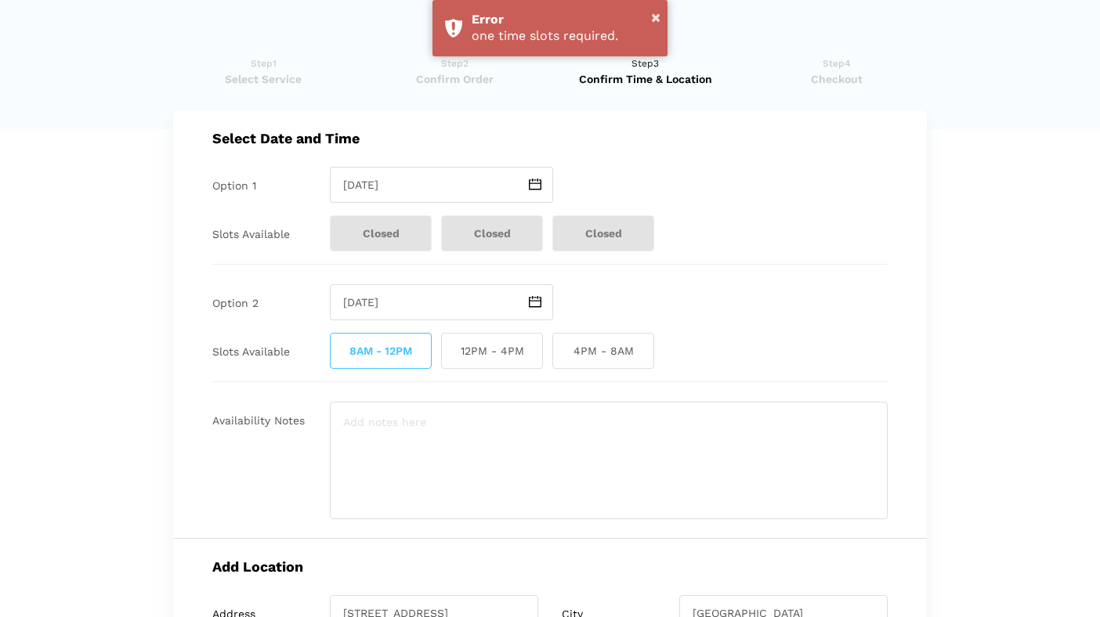
click at [530, 301] on img at bounding box center [535, 302] width 13 height 12
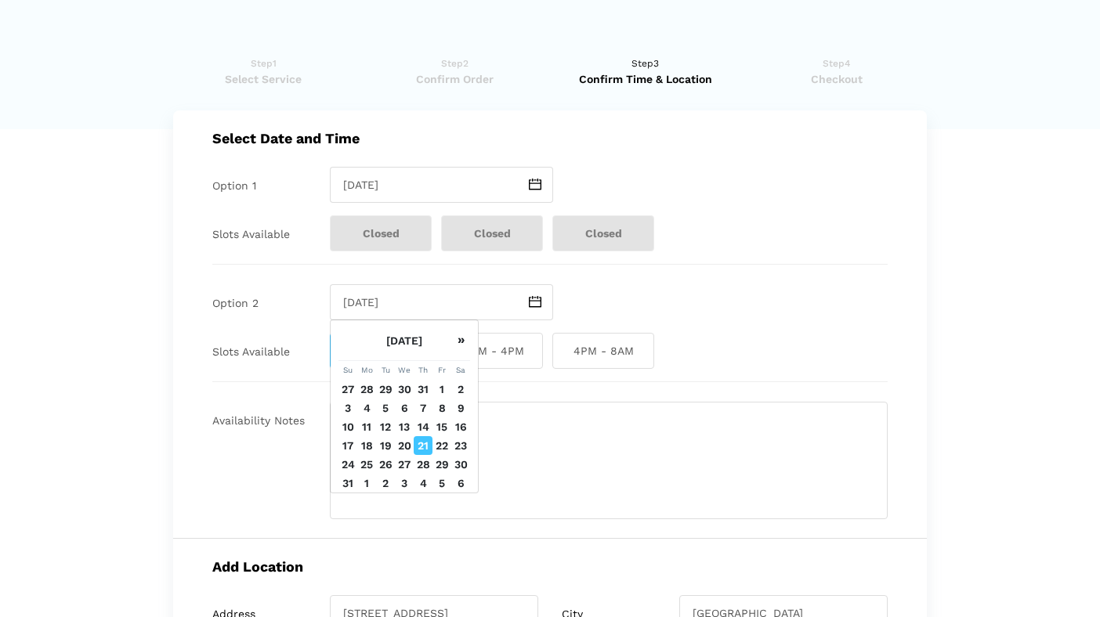
click at [457, 440] on td "23" at bounding box center [460, 445] width 19 height 19
type input "[DATE]"
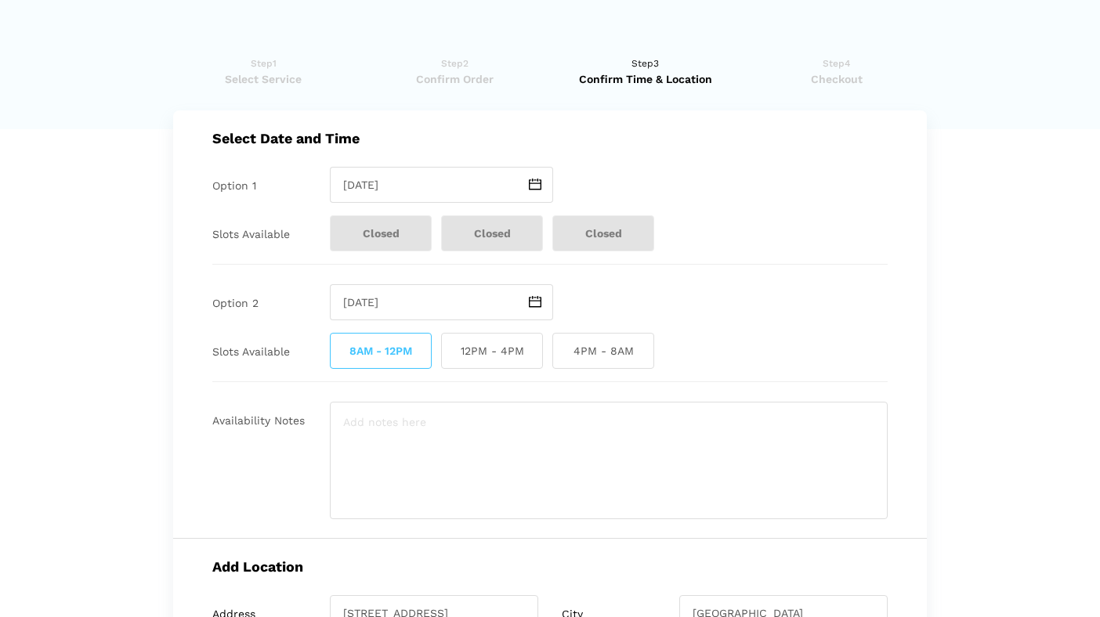
click at [542, 185] on span at bounding box center [535, 185] width 36 height 36
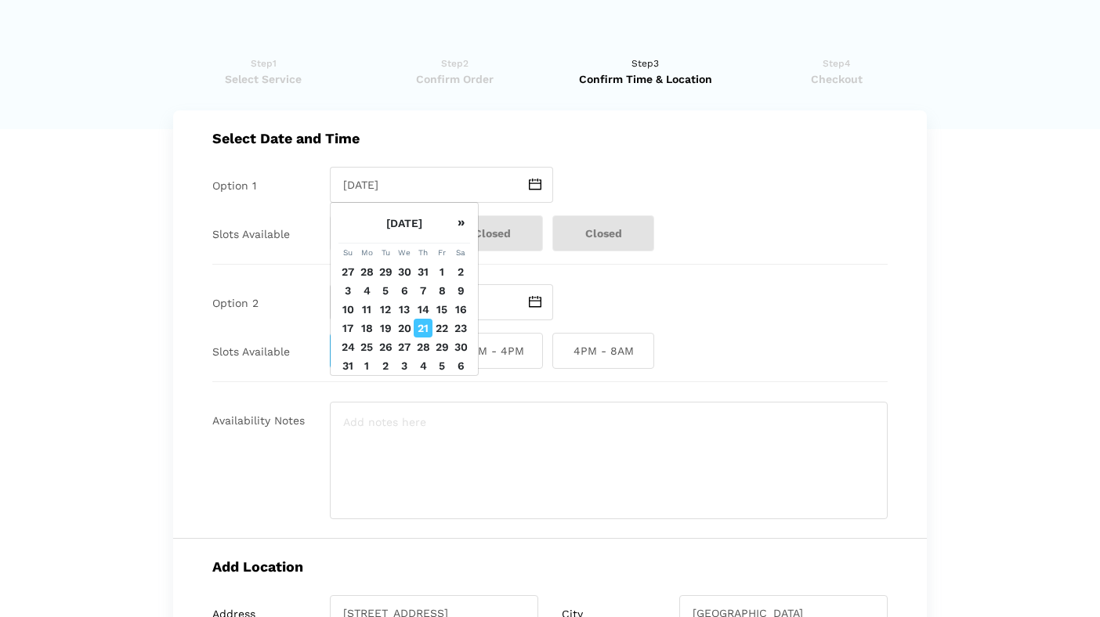
click at [461, 329] on td "23" at bounding box center [460, 328] width 19 height 19
type input "[DATE]"
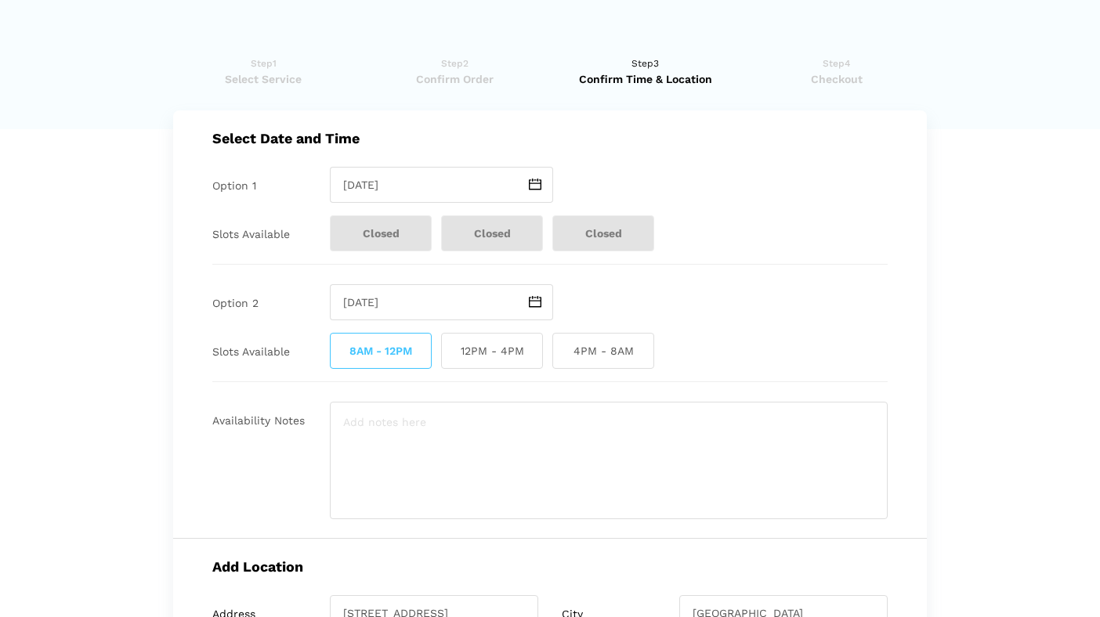
click at [531, 299] on img at bounding box center [535, 302] width 13 height 12
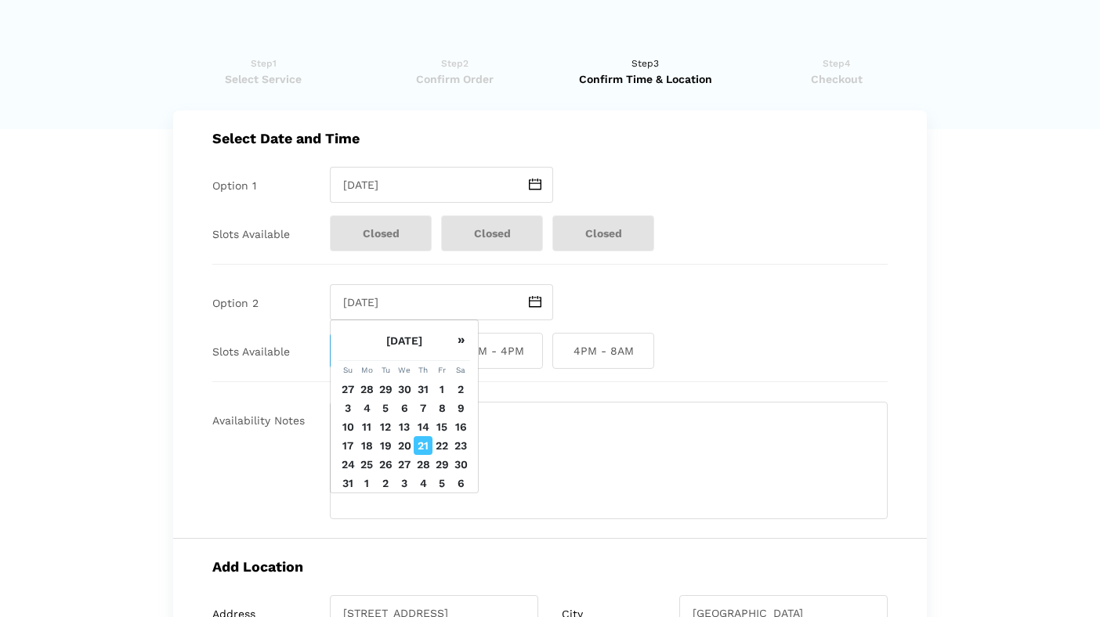
click at [379, 459] on td "26" at bounding box center [385, 464] width 19 height 19
type input "[DATE]"
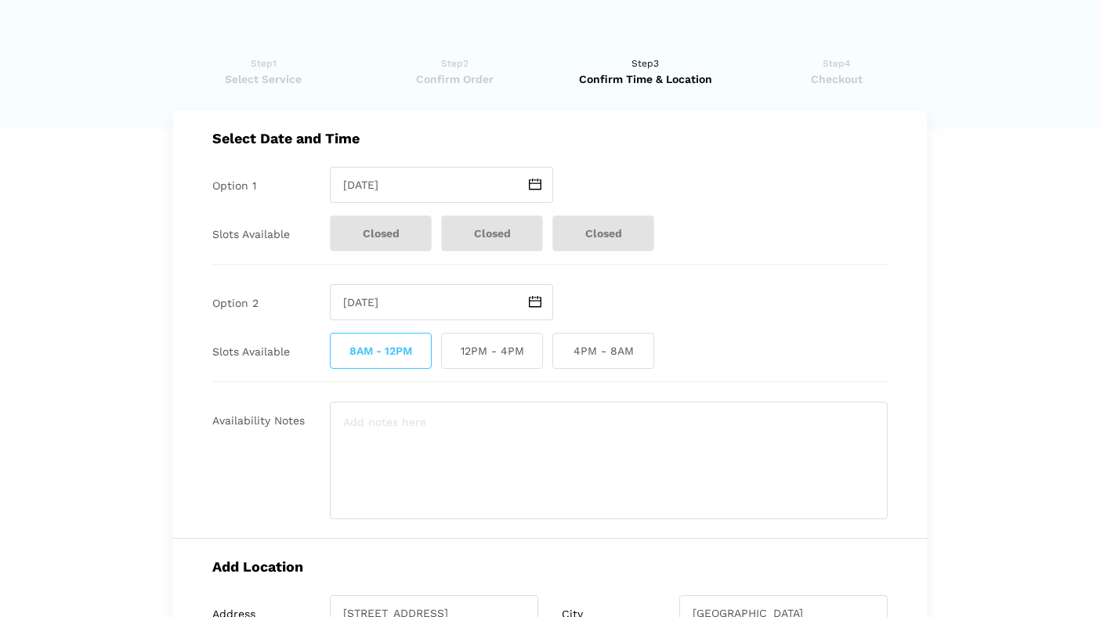
click at [526, 186] on span at bounding box center [535, 185] width 36 height 36
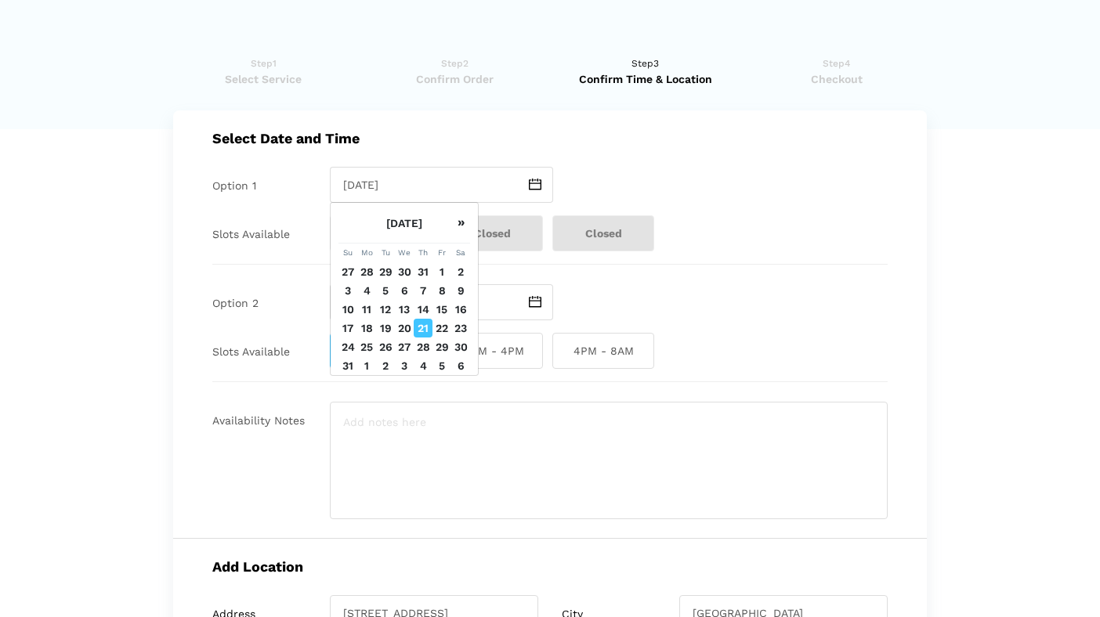
click at [460, 325] on td "23" at bounding box center [460, 328] width 19 height 19
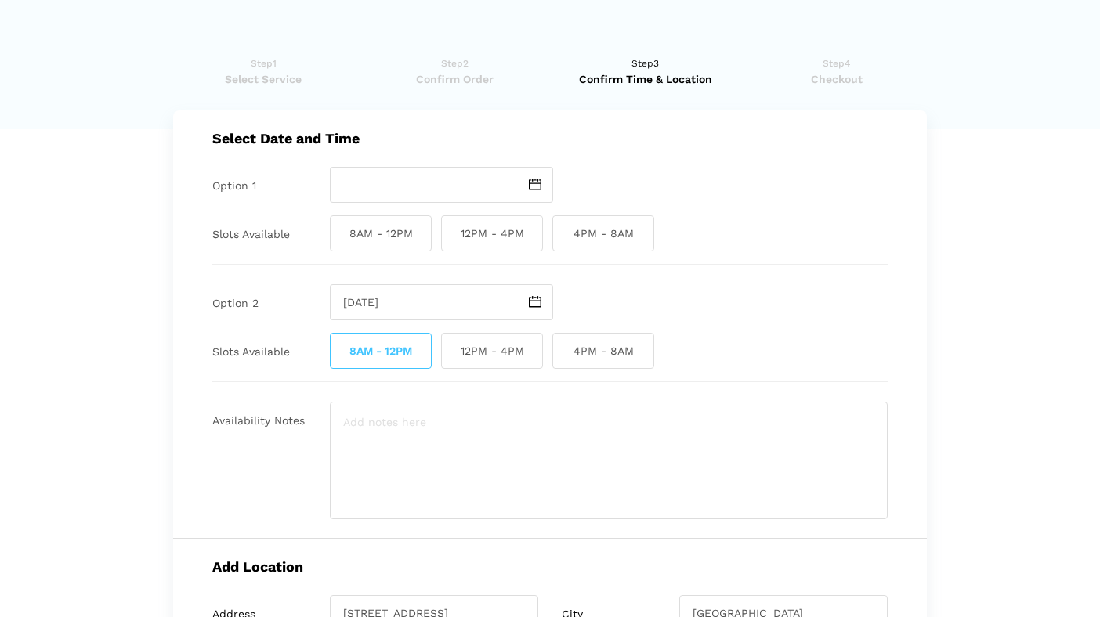
click at [533, 184] on img at bounding box center [535, 185] width 13 height 12
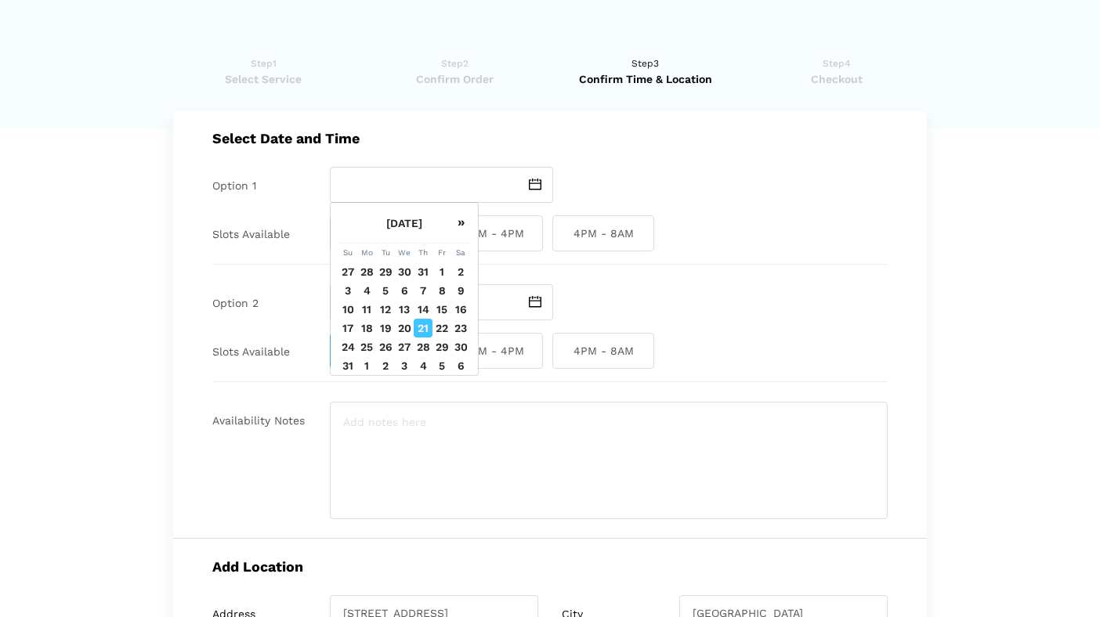
click at [463, 327] on td "23" at bounding box center [460, 328] width 19 height 19
type input "[DATE]"
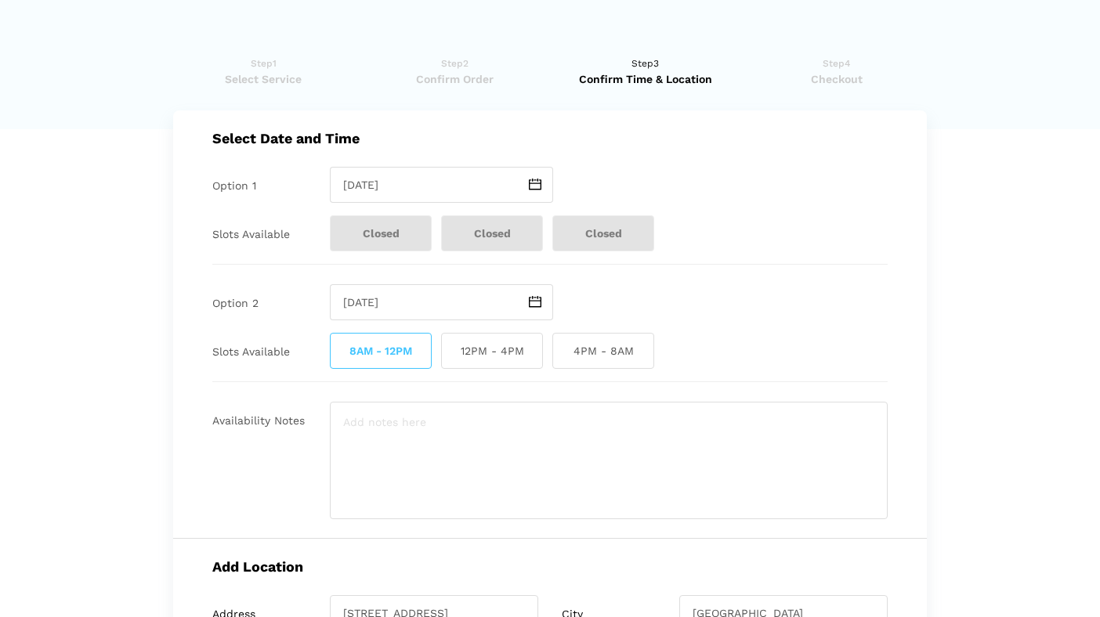
click at [531, 185] on img at bounding box center [535, 185] width 13 height 12
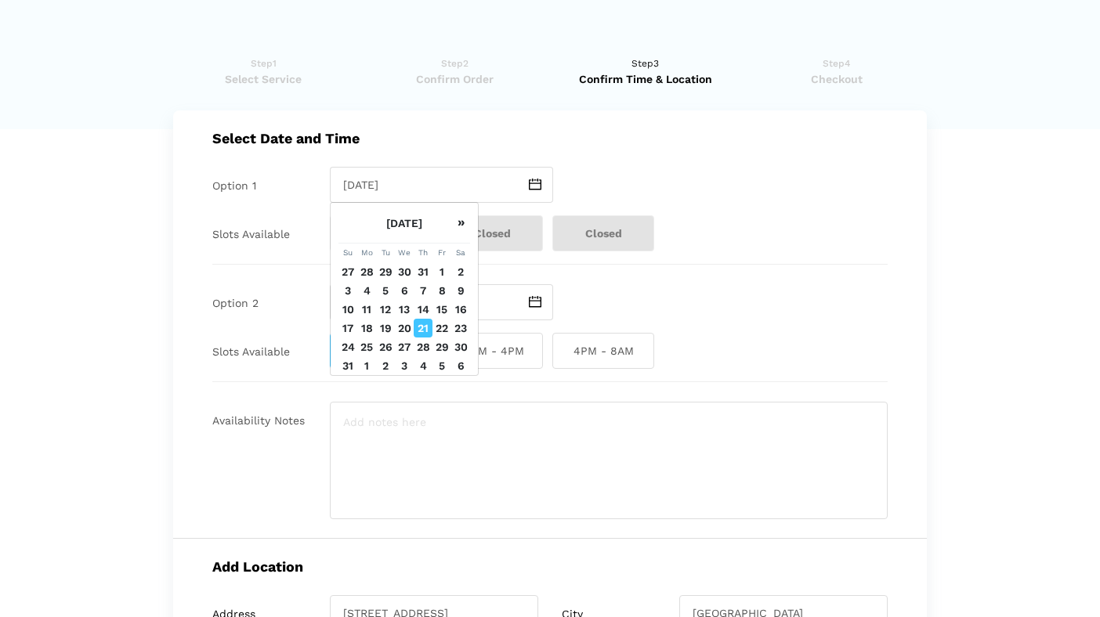
click at [464, 327] on td "23" at bounding box center [460, 328] width 19 height 19
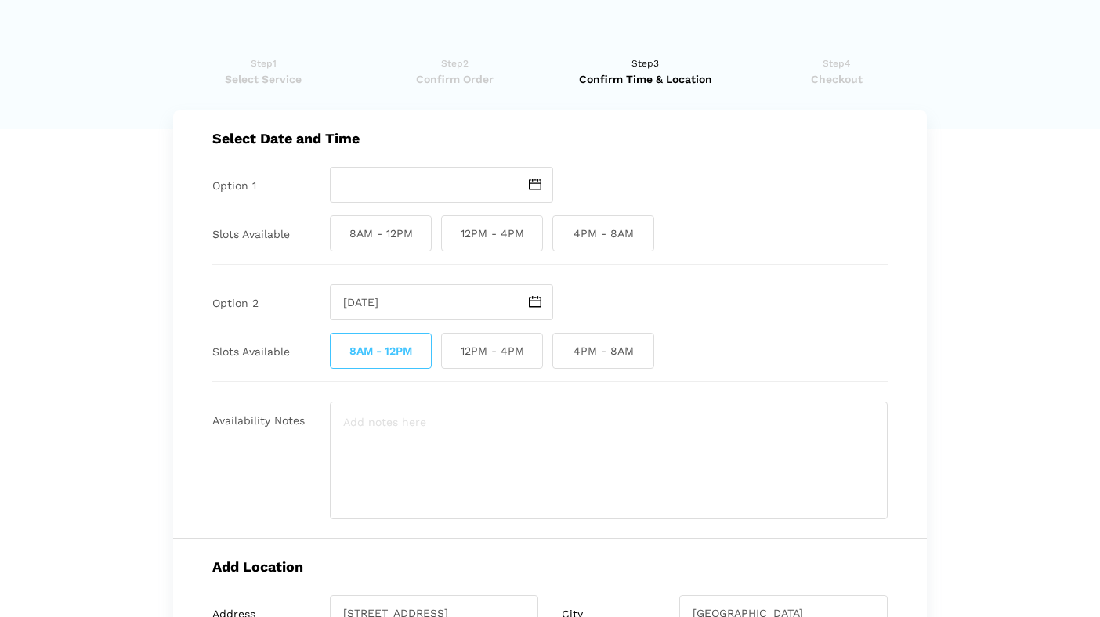
click at [399, 233] on span "8AM - 12PM" at bounding box center [381, 233] width 102 height 36
click at [340, 233] on input "8AM - 12PM" at bounding box center [335, 233] width 10 height 36
checkbox input "true"
click at [450, 190] on input "text" at bounding box center [423, 185] width 187 height 36
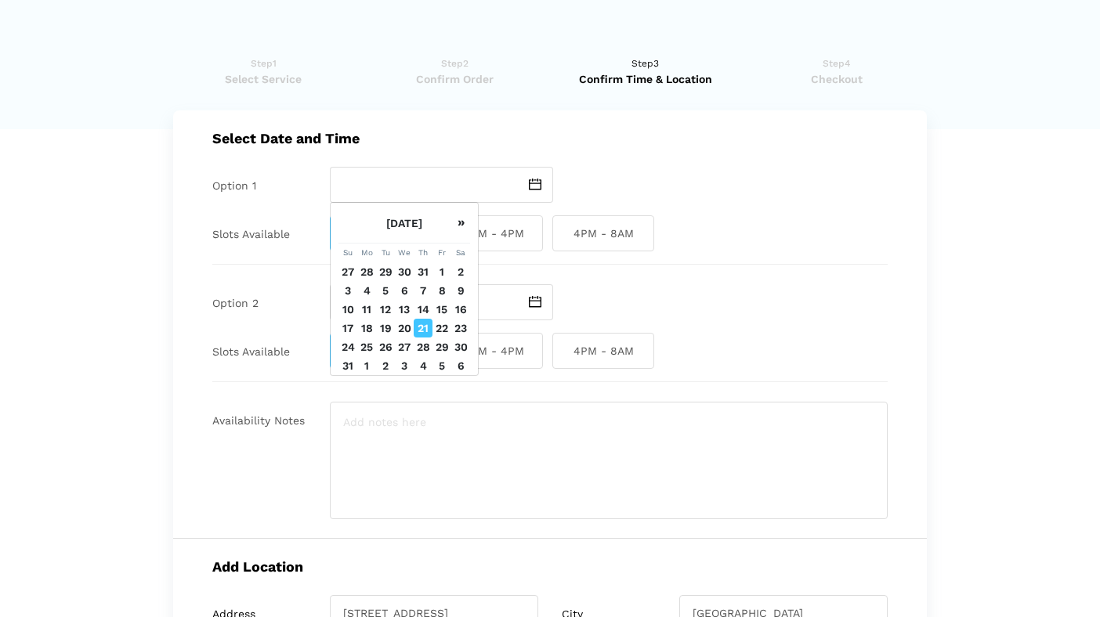
click at [461, 324] on td "23" at bounding box center [460, 328] width 19 height 19
type input "[DATE]"
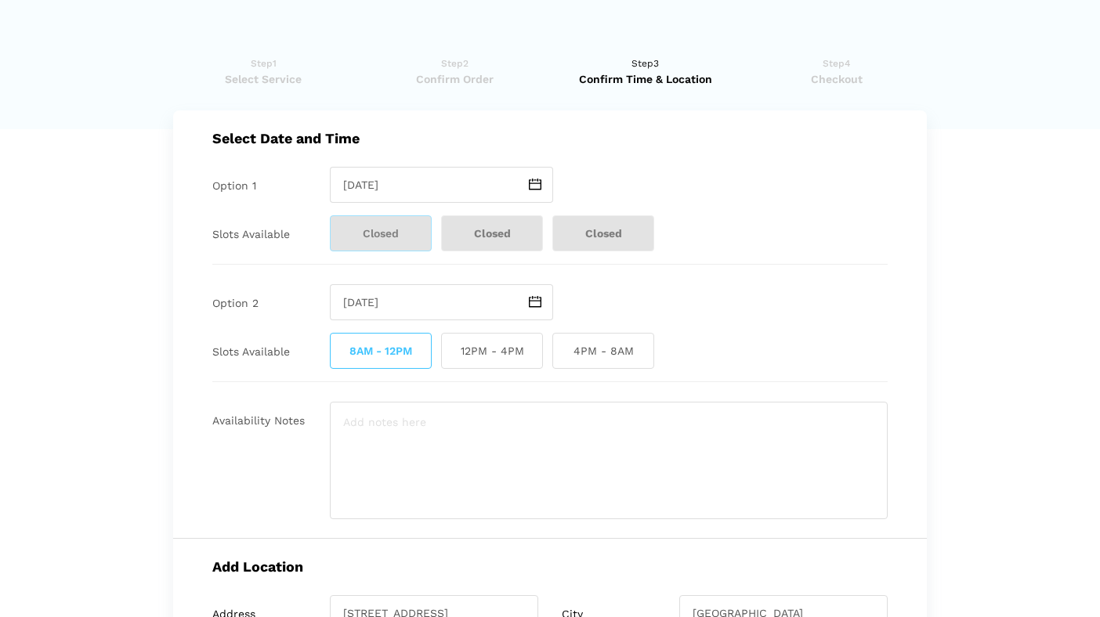
click at [534, 300] on img at bounding box center [535, 302] width 13 height 12
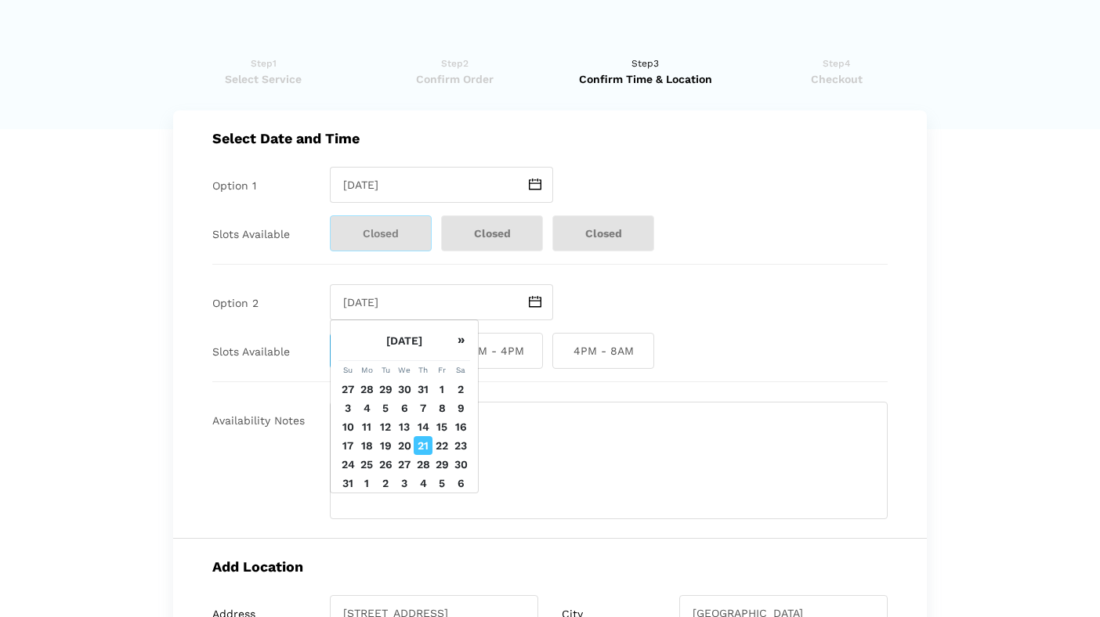
click at [346, 462] on td "24" at bounding box center [347, 464] width 19 height 19
type input "[DATE]"
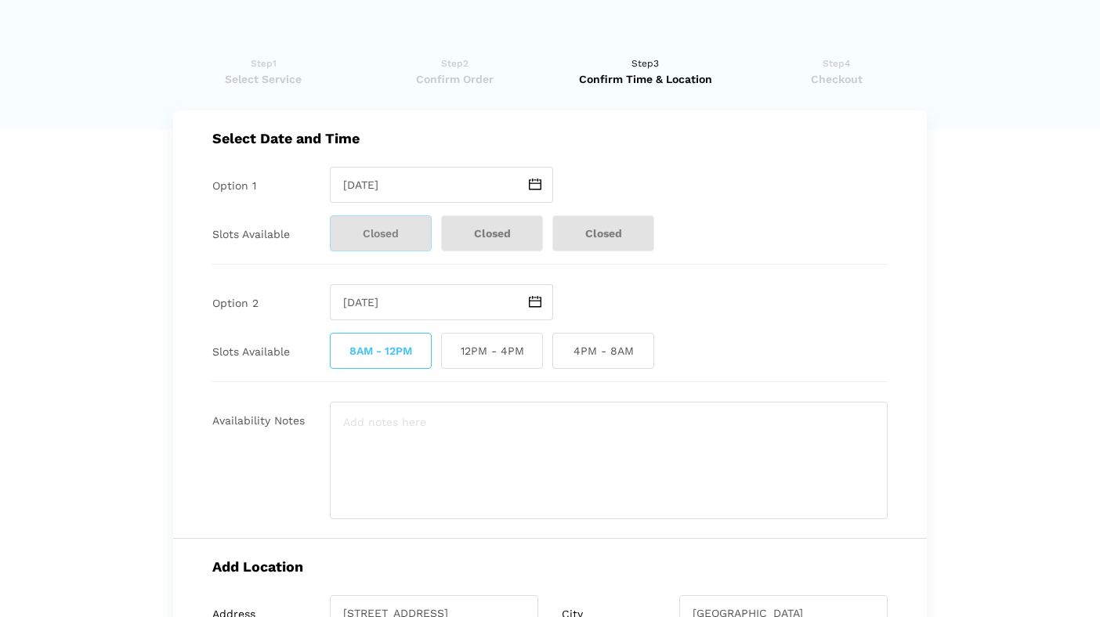
click at [531, 183] on img at bounding box center [535, 185] width 13 height 12
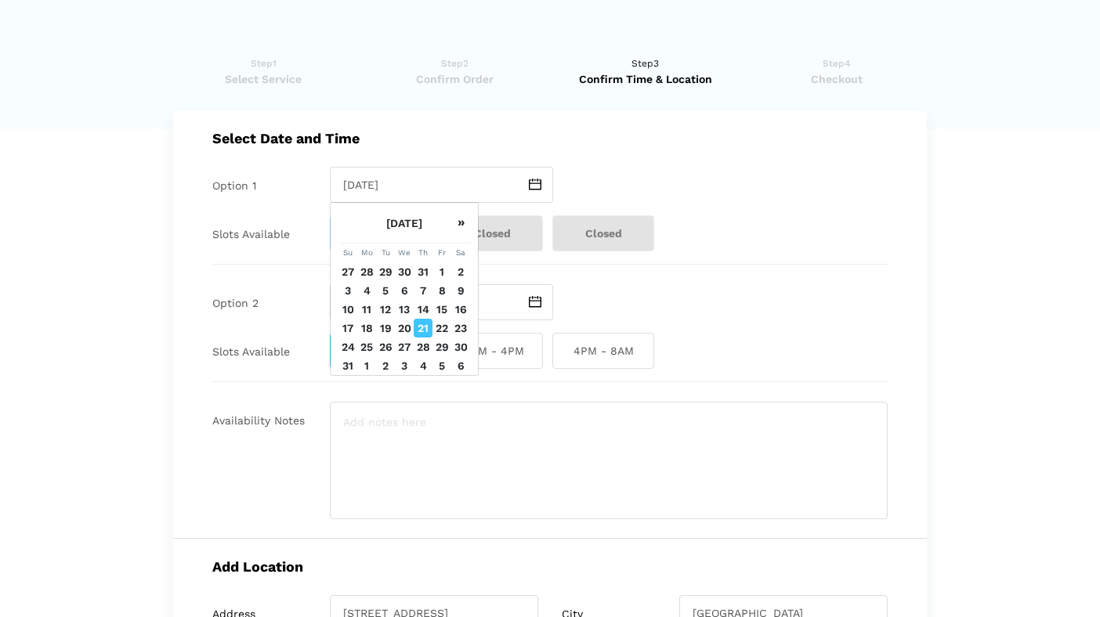
click at [459, 325] on td "23" at bounding box center [460, 328] width 19 height 19
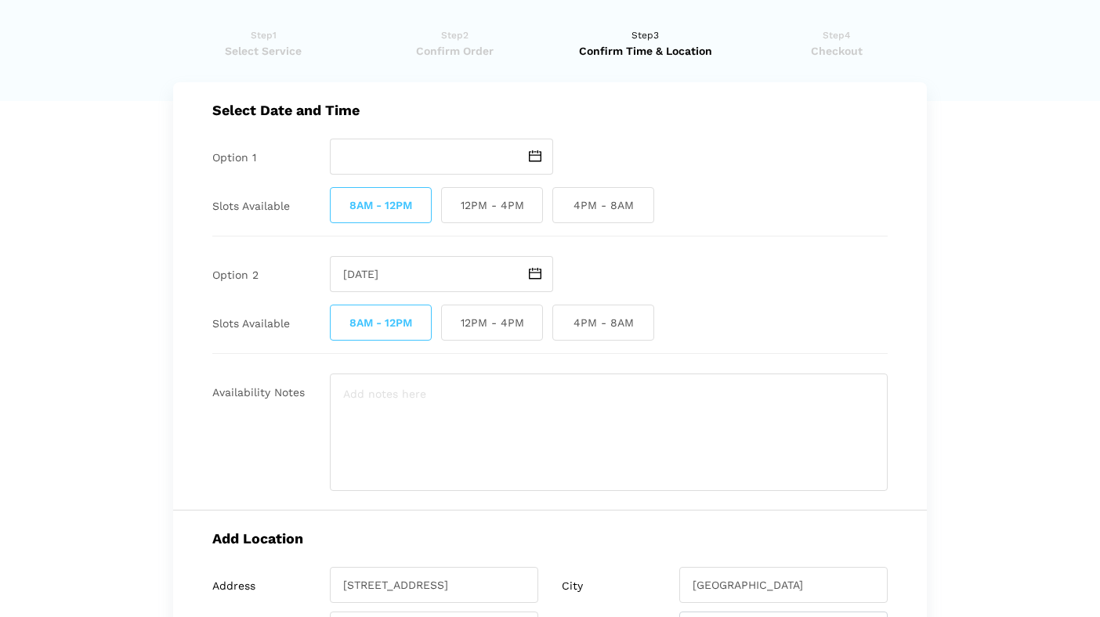
scroll to position [29, 0]
click at [534, 157] on img at bounding box center [535, 156] width 13 height 12
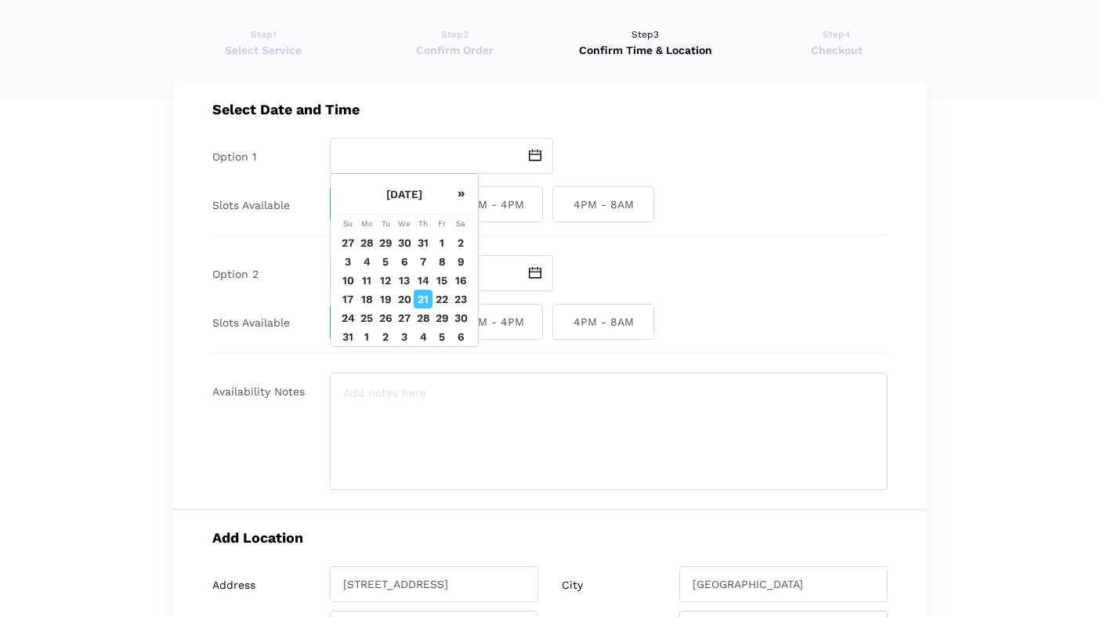
click at [442, 299] on td "22" at bounding box center [441, 299] width 19 height 19
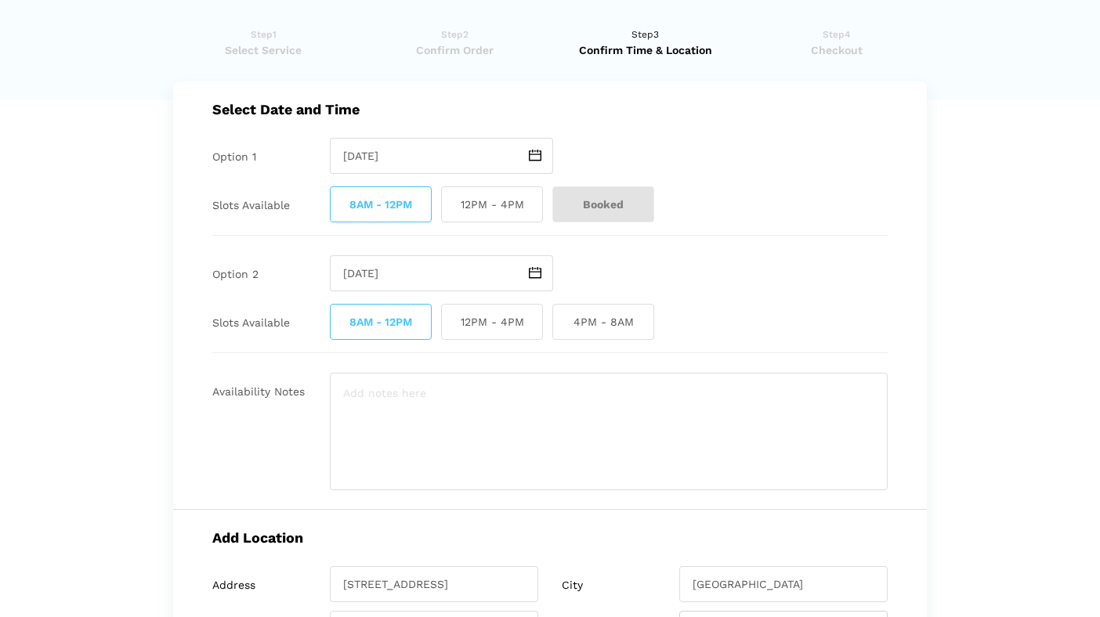
click at [535, 154] on img at bounding box center [535, 156] width 13 height 12
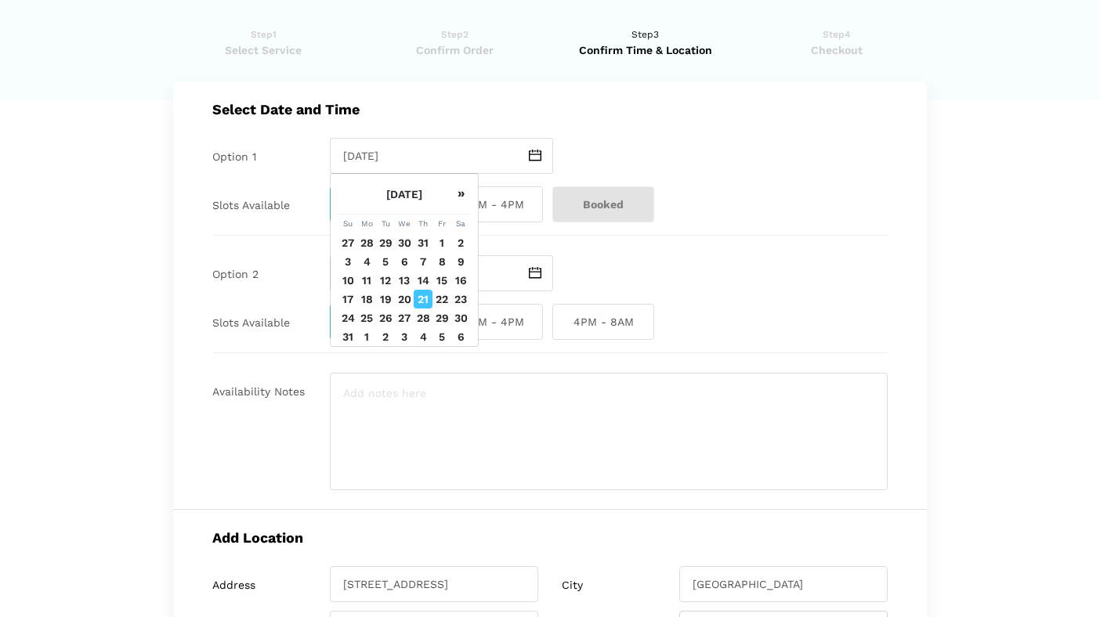
click at [461, 296] on td "23" at bounding box center [460, 299] width 19 height 19
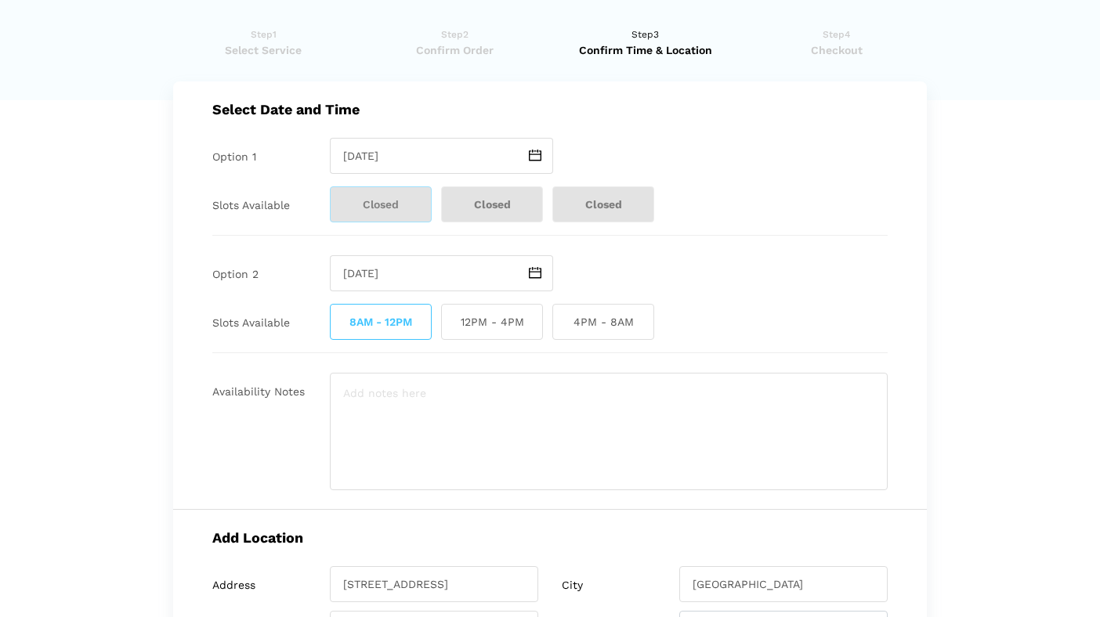
click at [534, 156] on img at bounding box center [535, 156] width 13 height 12
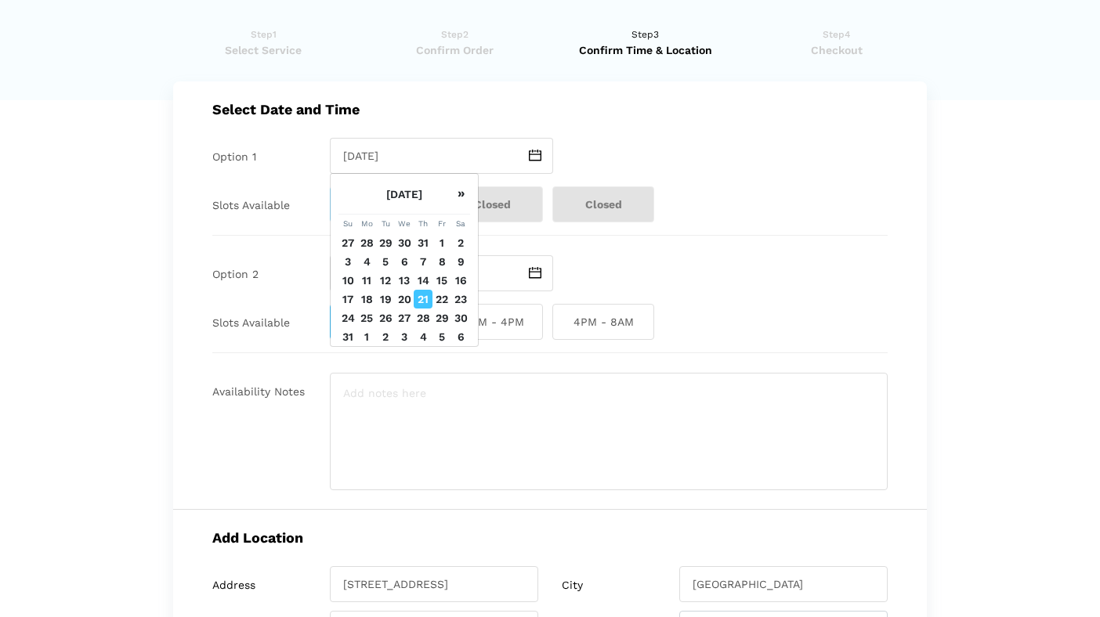
click at [347, 318] on td "24" at bounding box center [347, 318] width 19 height 19
type input "[DATE]"
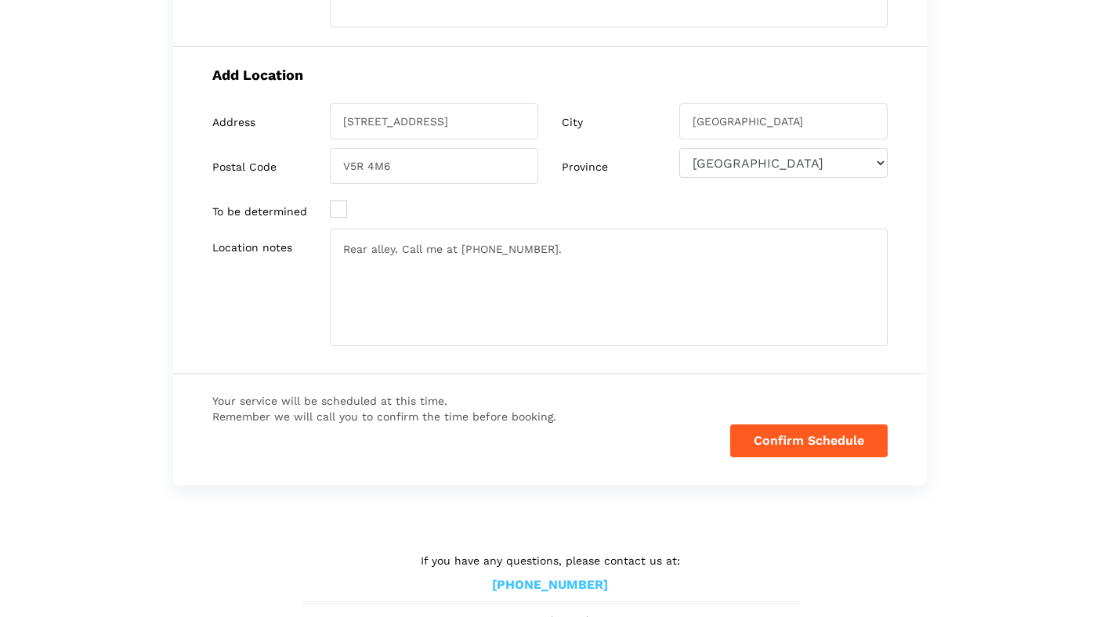
scroll to position [502, 0]
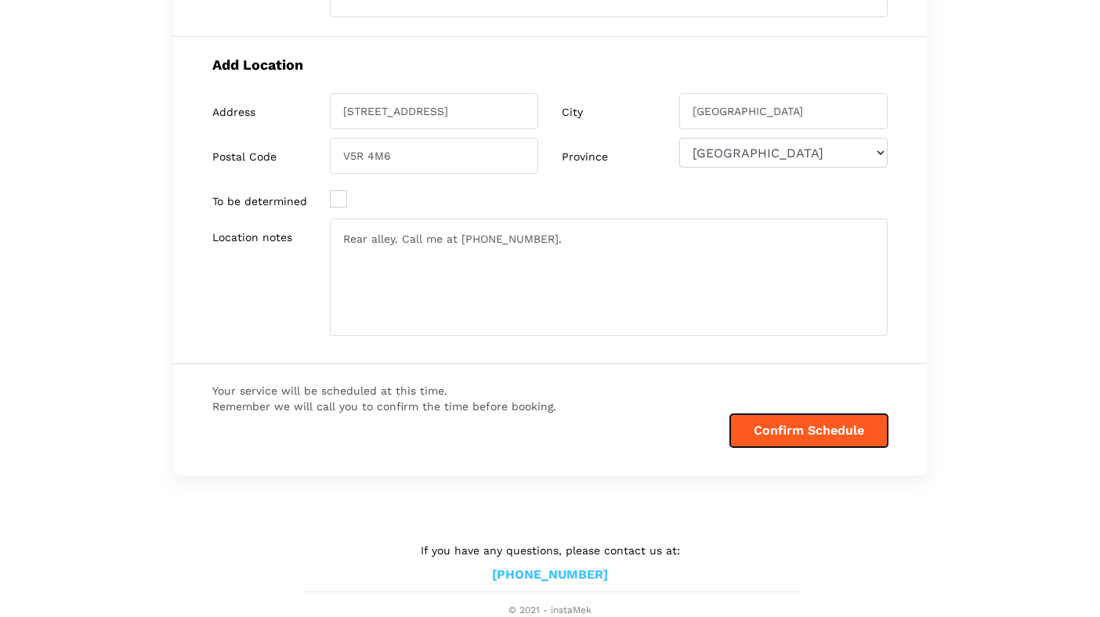
click at [785, 423] on button "Confirm Schedule" at bounding box center [808, 430] width 157 height 33
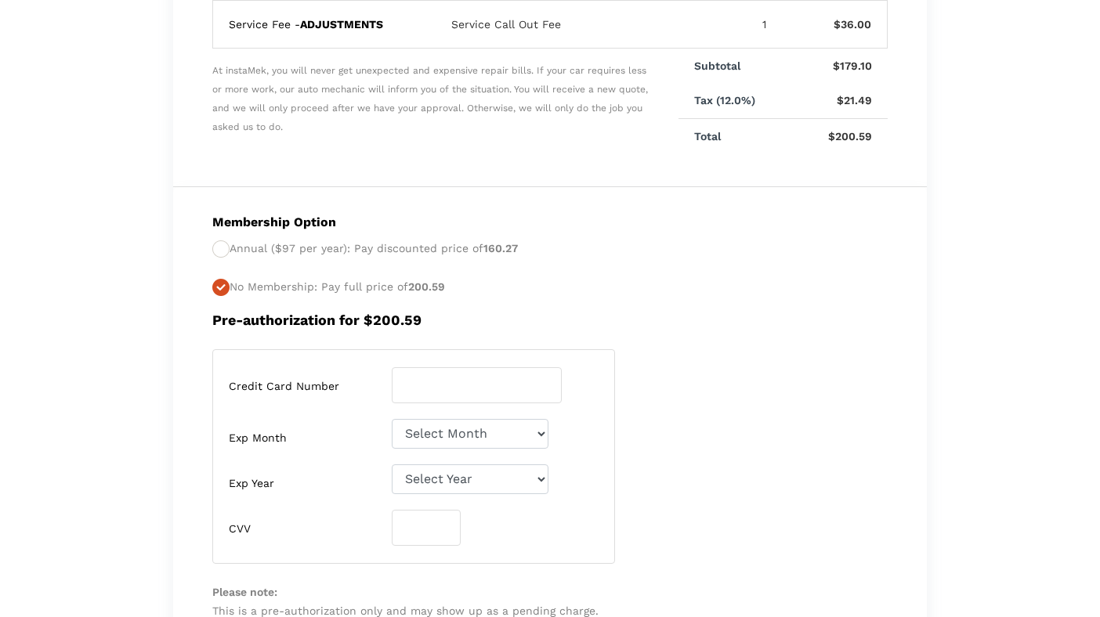
scroll to position [412, 0]
click at [456, 393] on input "number" at bounding box center [477, 387] width 170 height 36
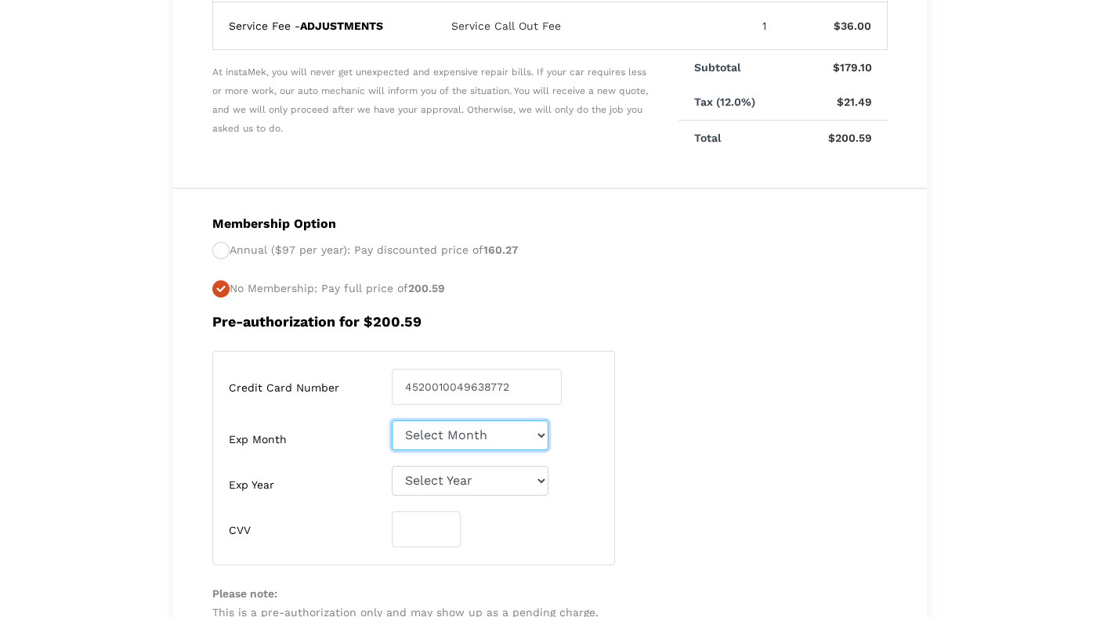
click at [479, 435] on select "Select Month [DATE]-[DATE]-[DATE]-[DATE]-[DATE]-[DATE]-[DATE]-[DATE]-[DATE]-[DA…" at bounding box center [470, 436] width 157 height 30
click at [457, 389] on input "4520010049638772" at bounding box center [477, 387] width 170 height 36
type input "[CREDIT_CARD_NUMBER]"
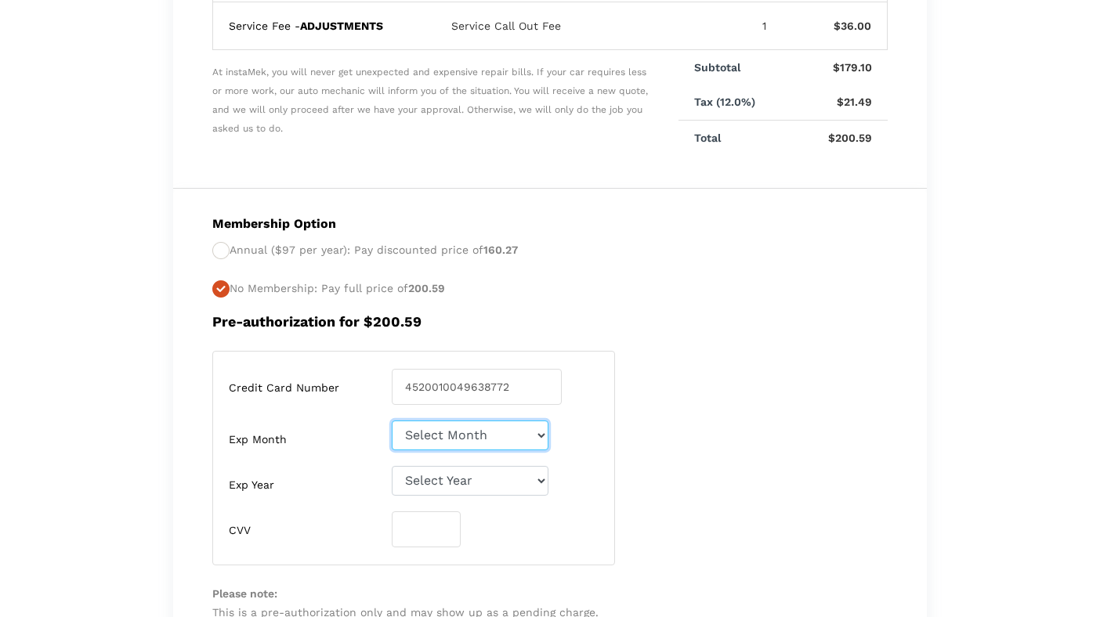
click at [453, 436] on select "Select Month [DATE]-[DATE]-[DATE]-[DATE]-[DATE]-[DATE]-[DATE]-[DATE]-[DATE]-[DA…" at bounding box center [470, 436] width 157 height 30
select select "03"
click at [460, 475] on select "Select Year [DATE] 2026 2027 2028 2029 2030 2031 2032 2033 2034 2035 2036 2037 …" at bounding box center [470, 481] width 157 height 30
select select "2026"
click at [434, 530] on input "number" at bounding box center [426, 530] width 69 height 36
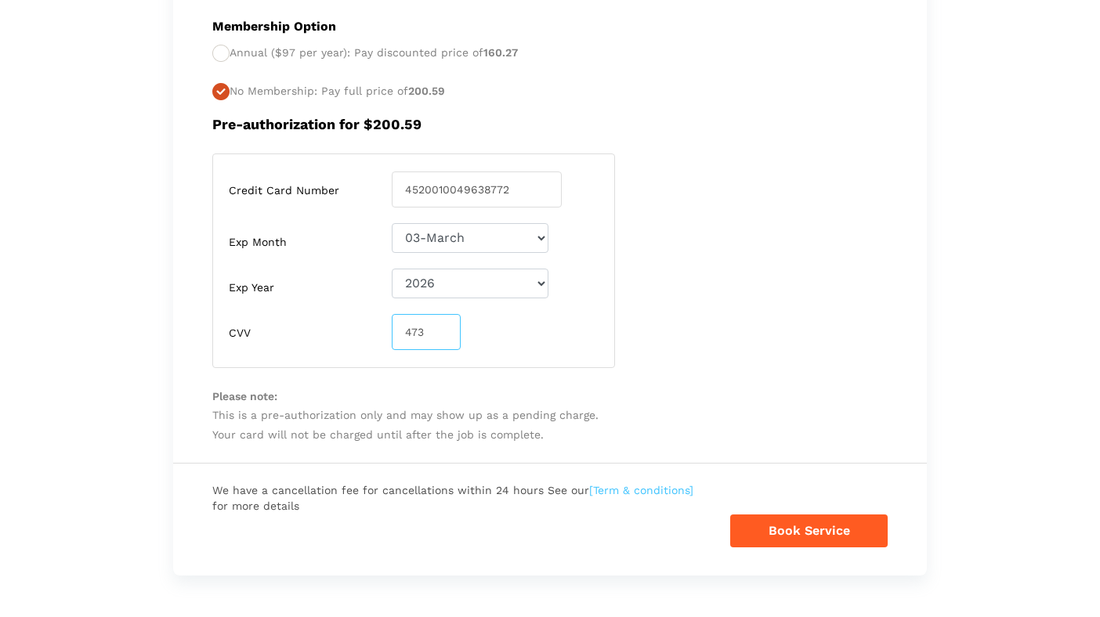
scroll to position [709, 0]
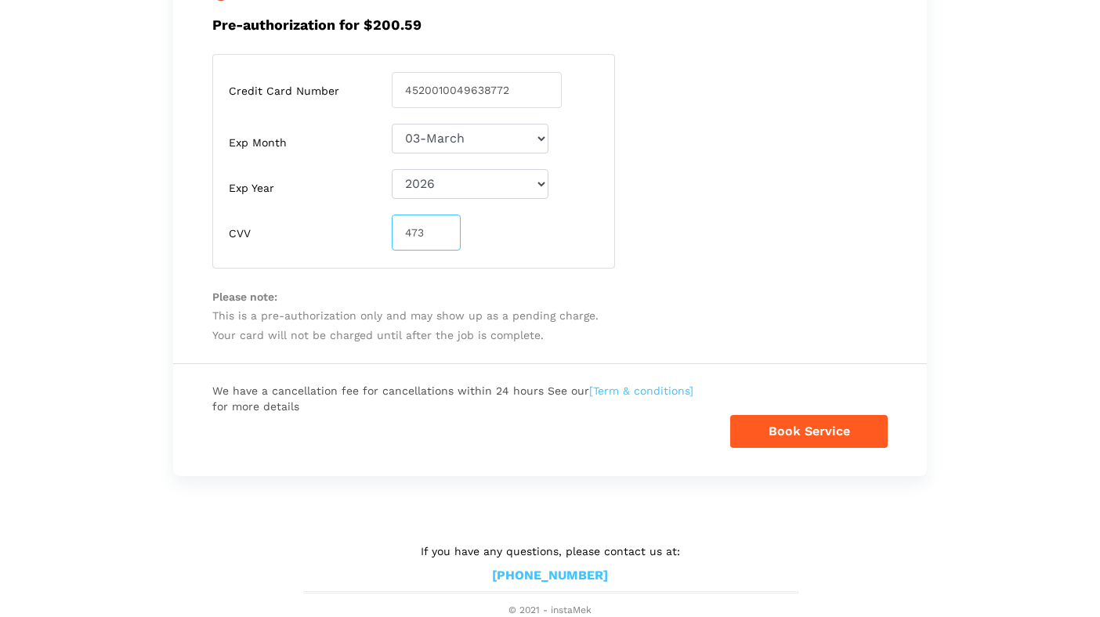
type input "473"
click at [788, 429] on button "Book Service" at bounding box center [808, 431] width 157 height 33
